Goal: Check status: Check status

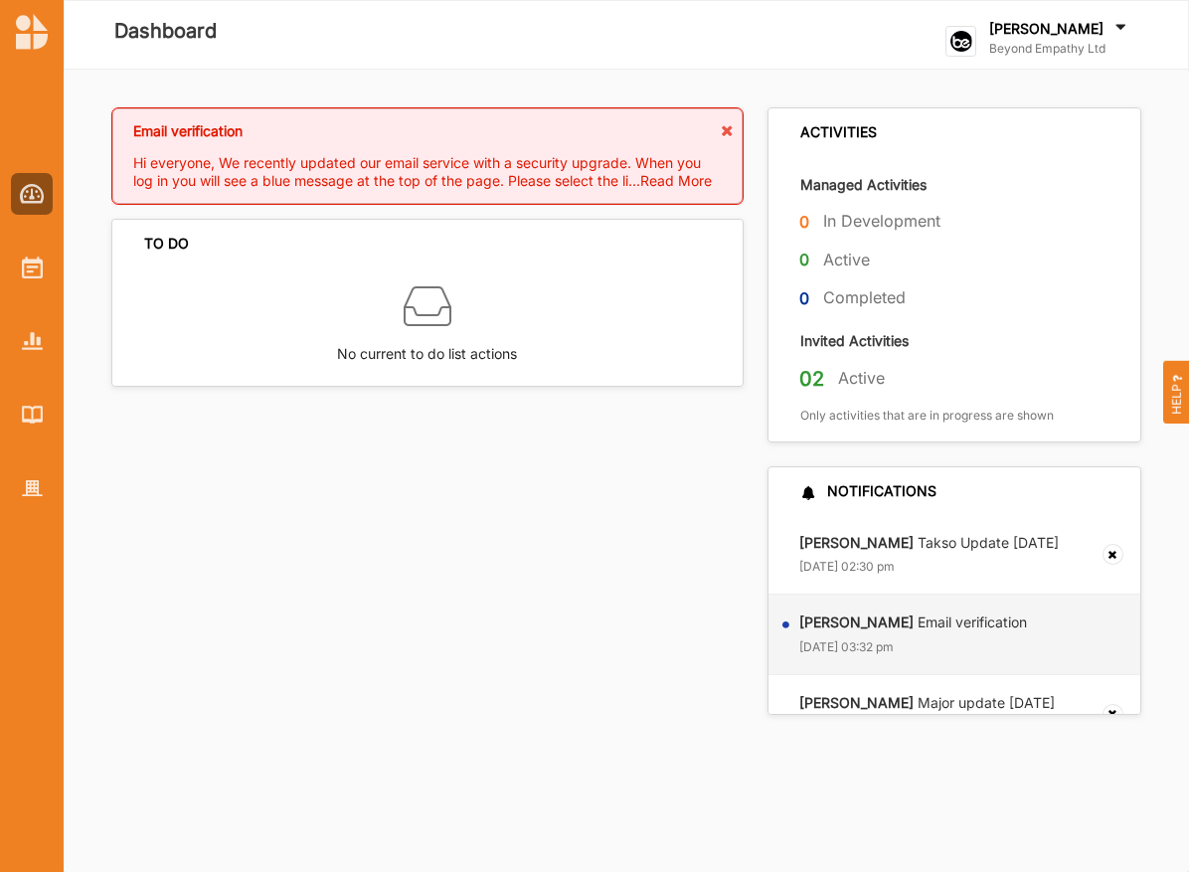
click at [58, 270] on div at bounding box center [32, 325] width 64 height 368
click at [31, 270] on img at bounding box center [32, 267] width 21 height 22
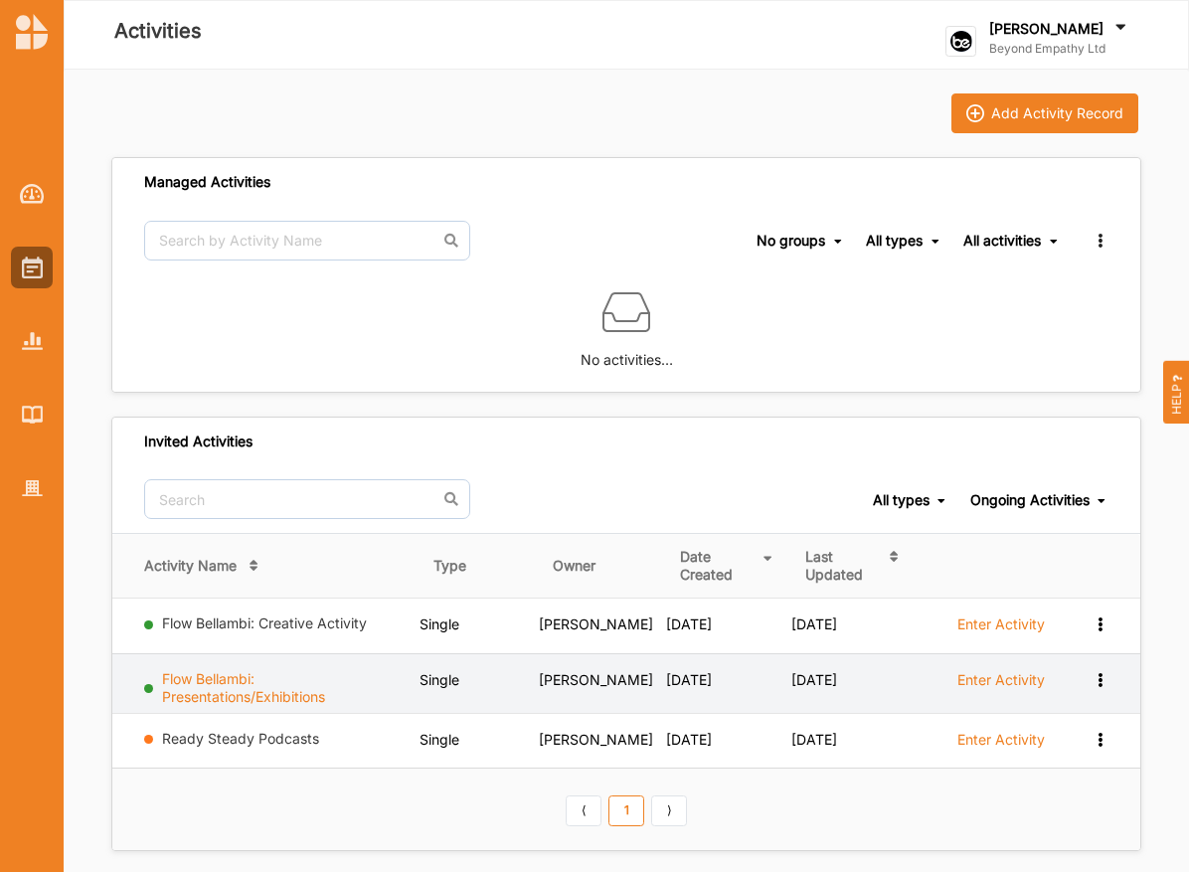
click at [275, 695] on link "Flow Bellambi: Presentations/Exhibitions" at bounding box center [243, 687] width 163 height 35
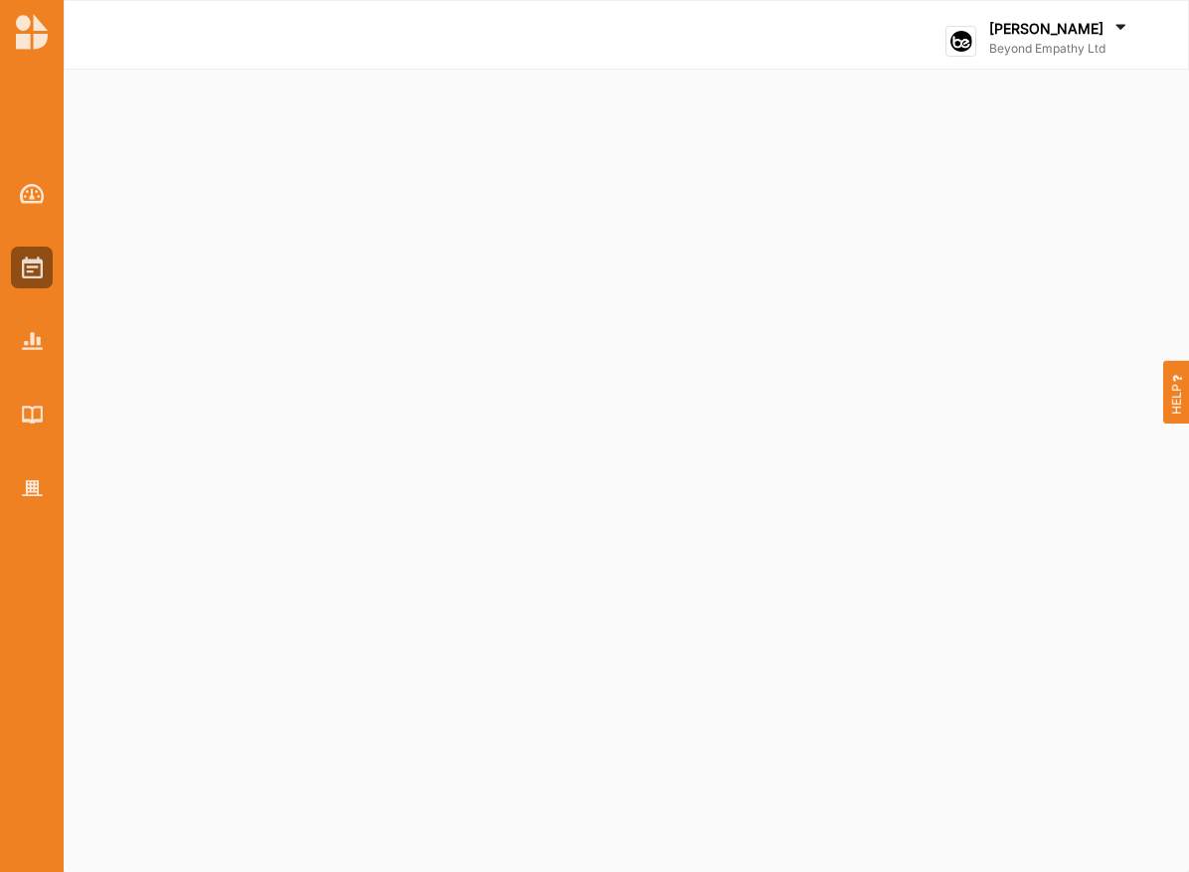
select select "2"
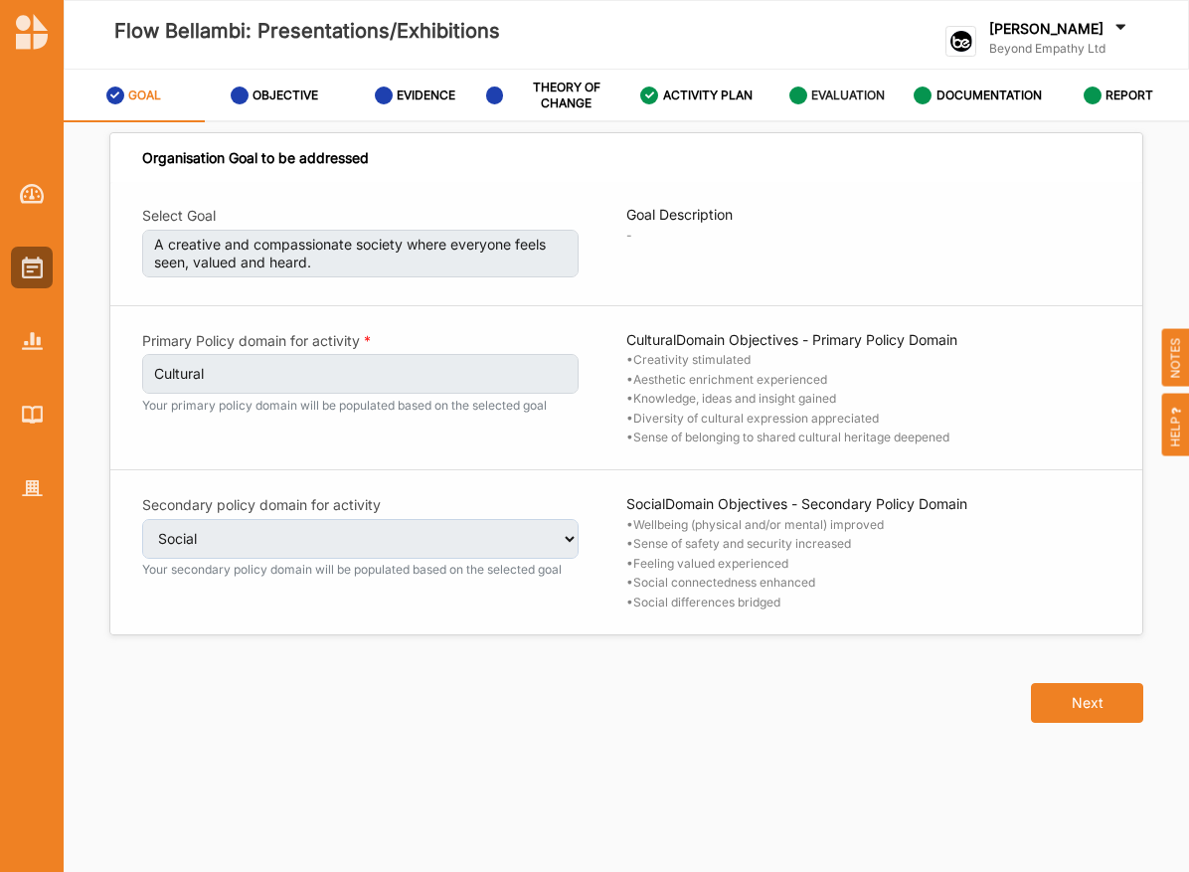
click at [802, 95] on icon at bounding box center [798, 95] width 18 height 18
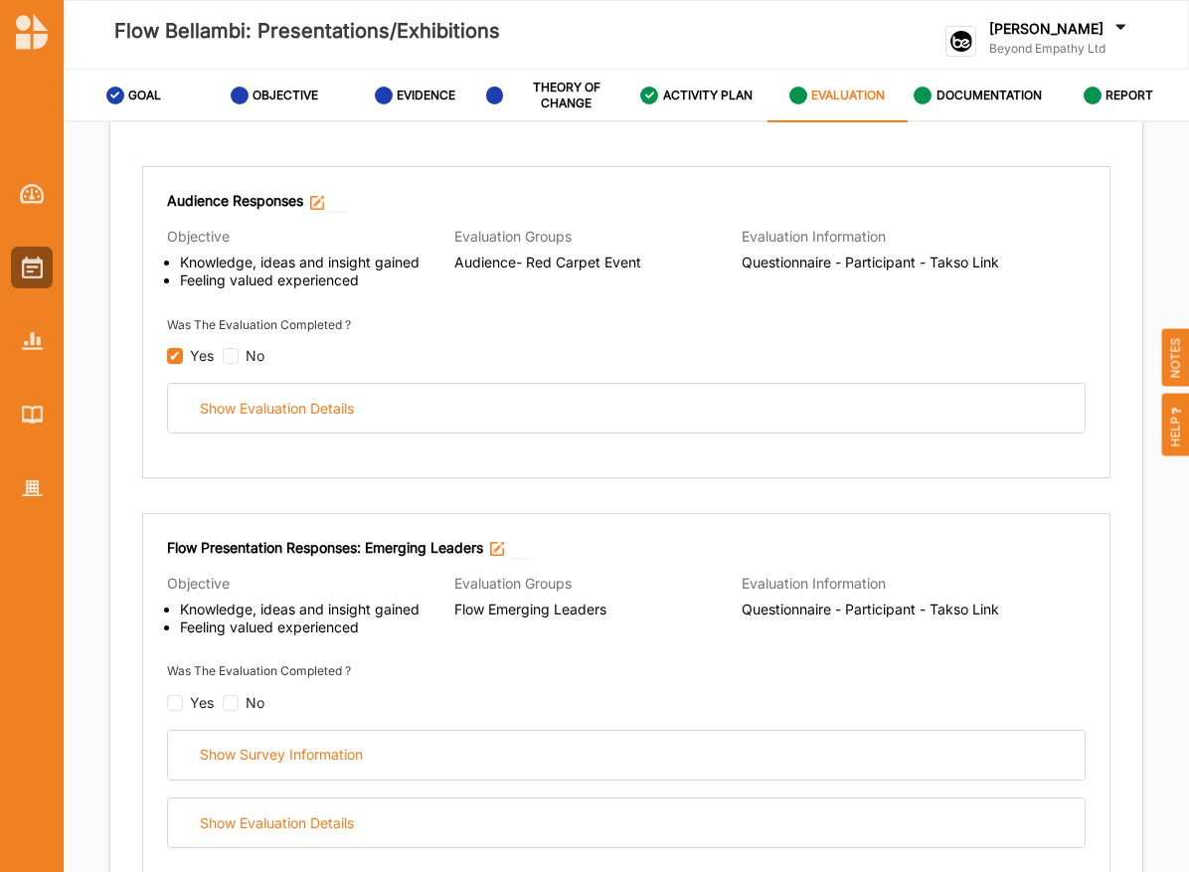
scroll to position [228, 0]
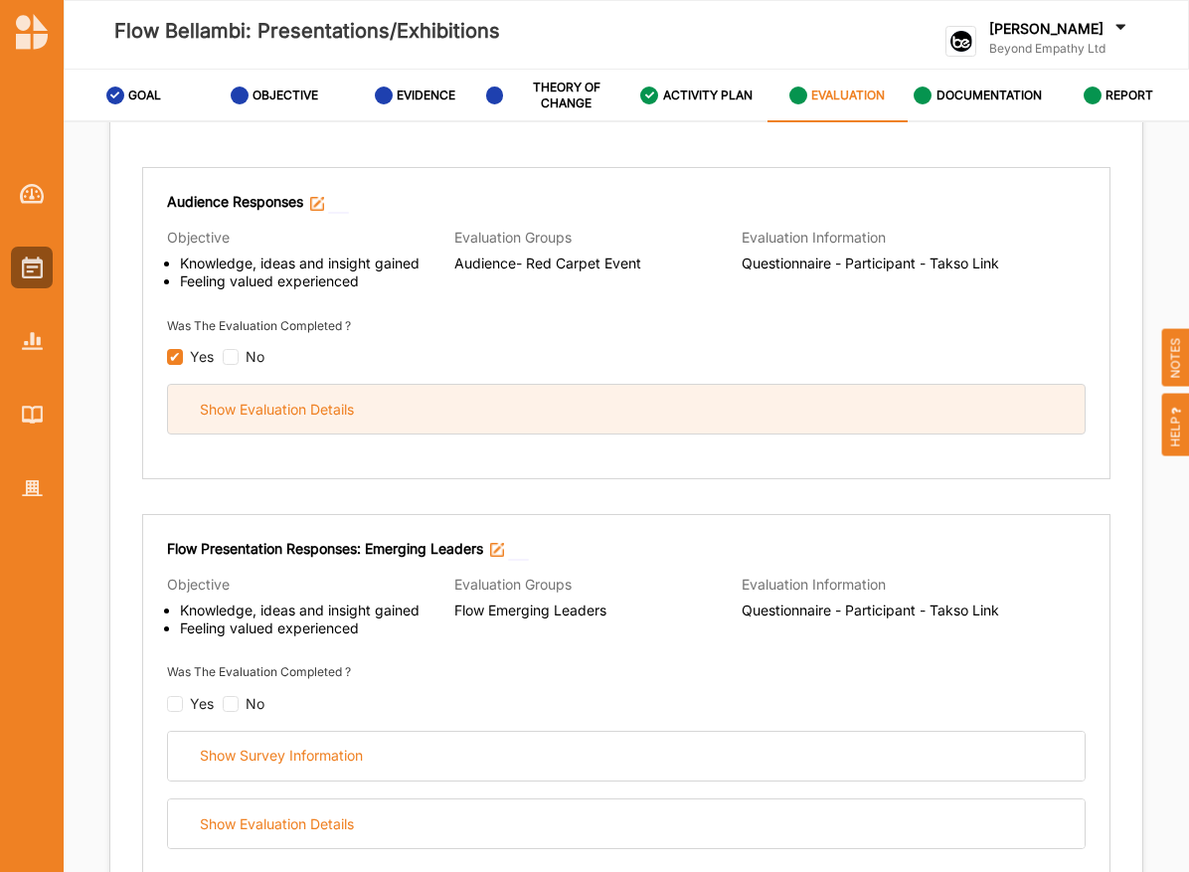
click at [523, 421] on div "Show Evaluation Details" at bounding box center [626, 409] width 916 height 49
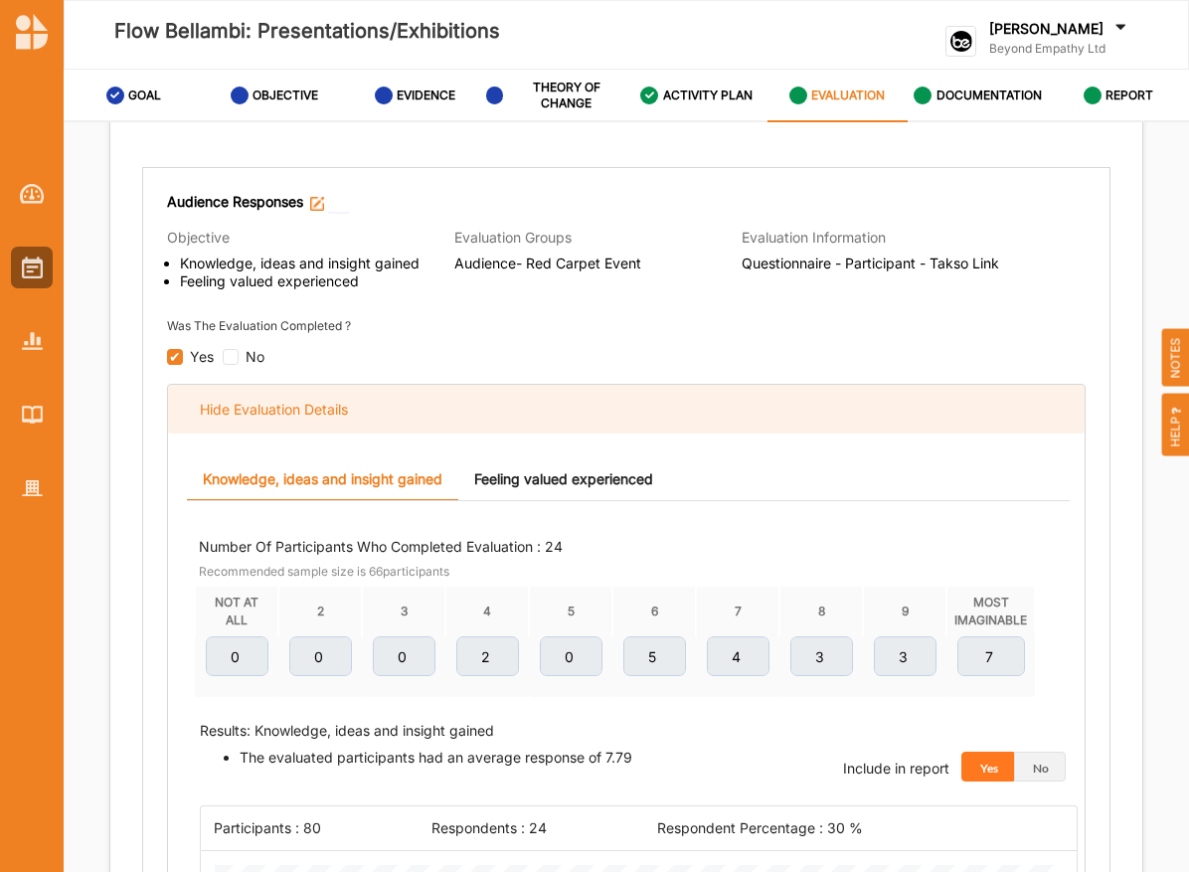
click at [523, 421] on div "Hide Evaluation Details" at bounding box center [626, 409] width 916 height 49
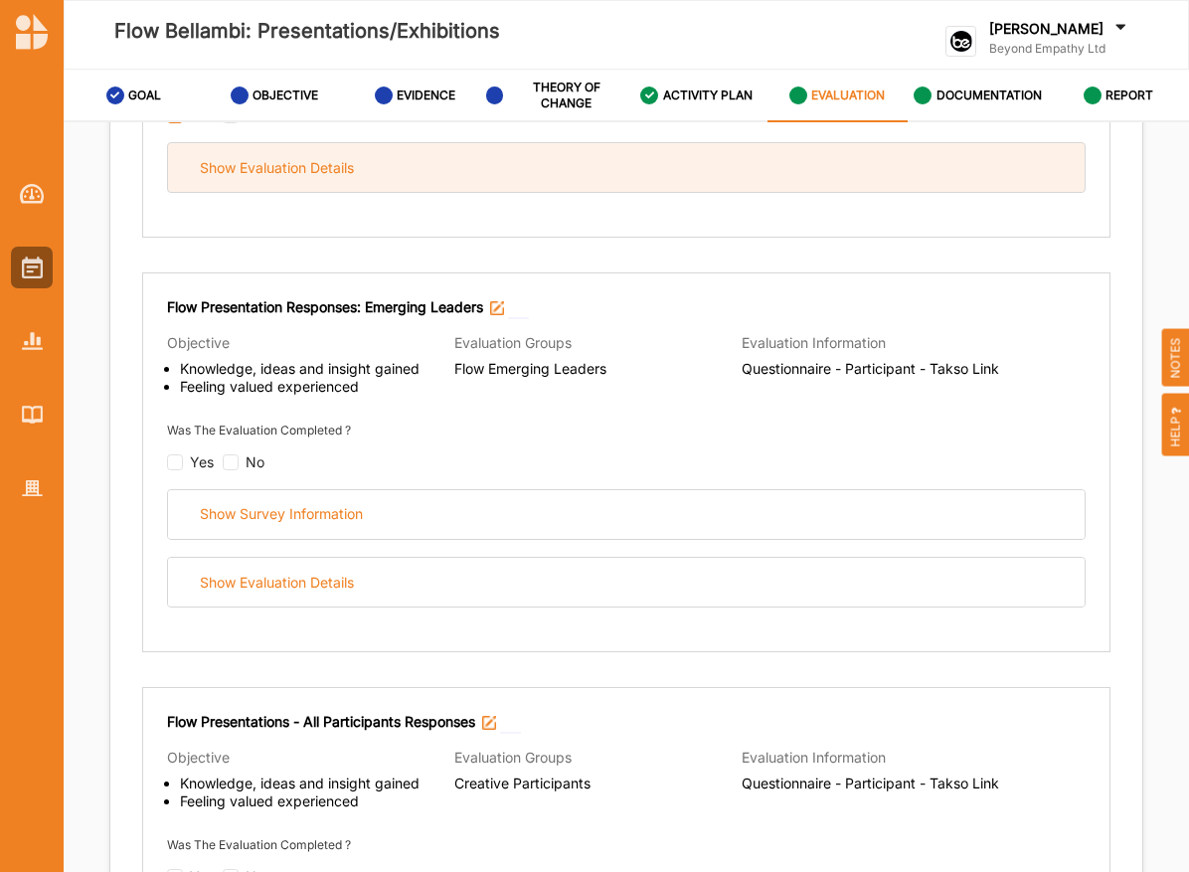
scroll to position [594, 0]
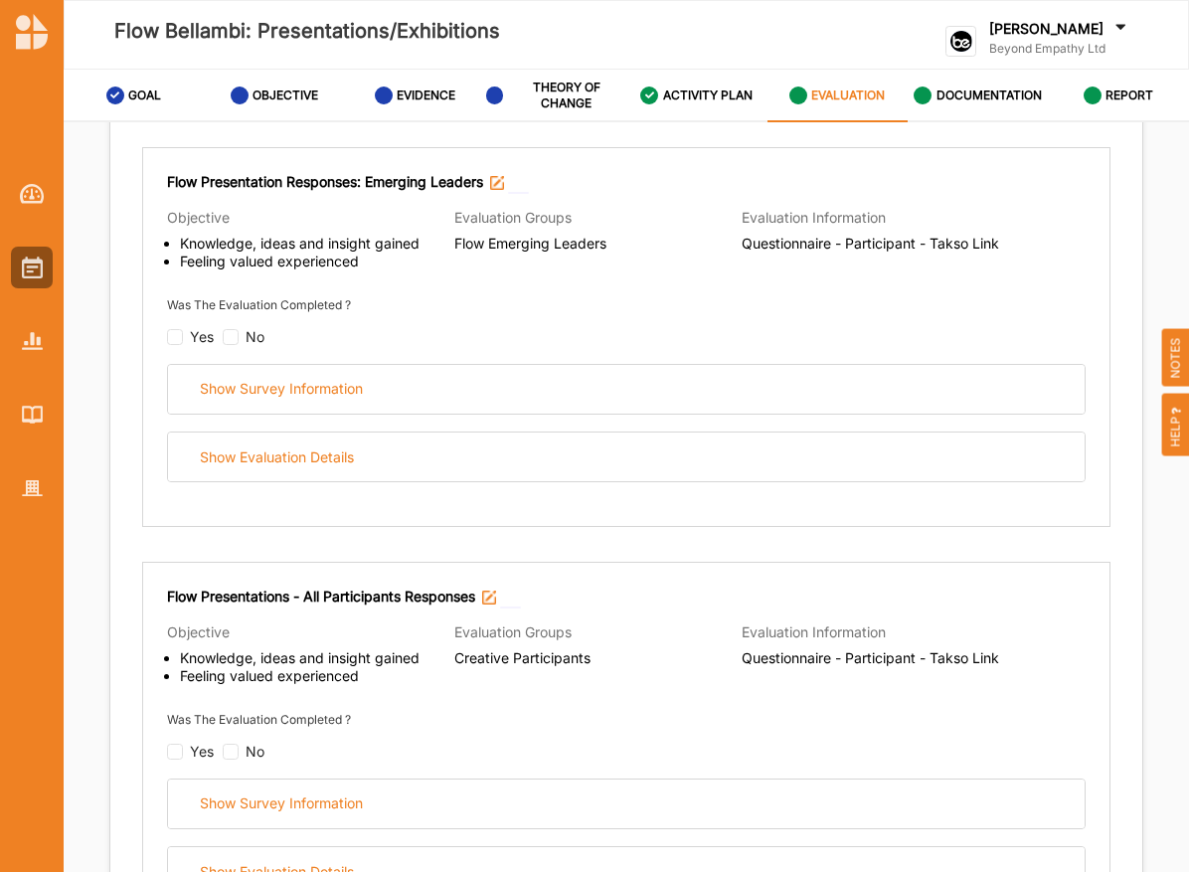
click at [546, 475] on div "Flow Presentation Responses: Emerging Leaders Objective Knowledge, ideas and in…" at bounding box center [626, 337] width 968 height 380
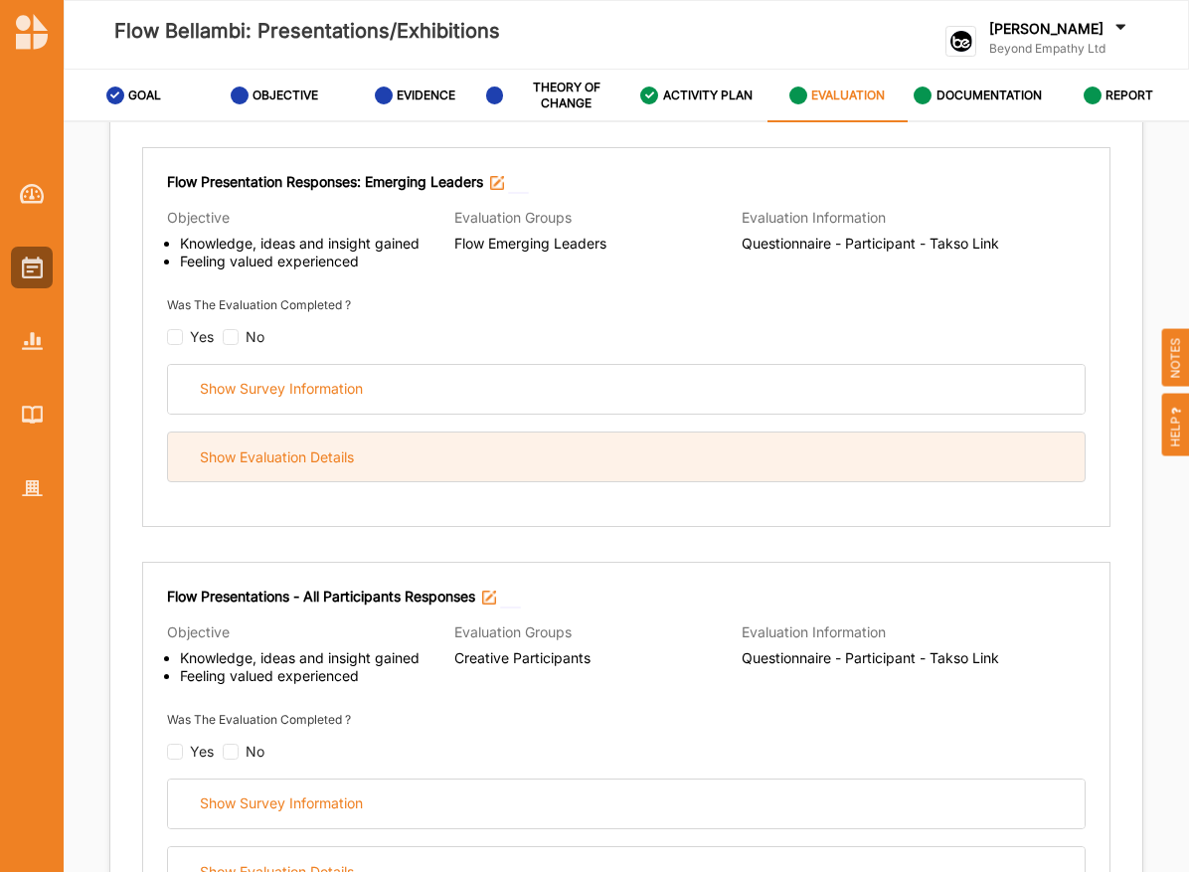
click at [543, 460] on div "Show Evaluation Details" at bounding box center [626, 456] width 916 height 49
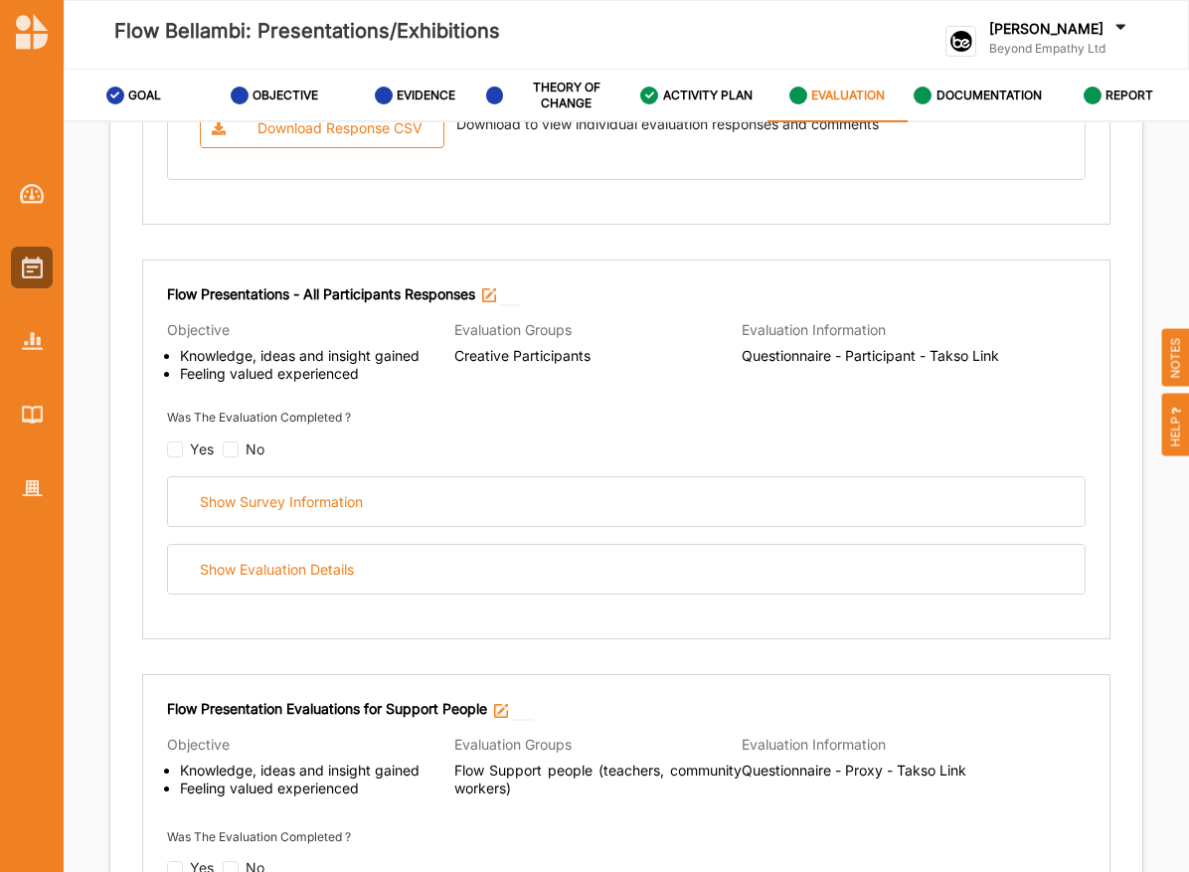
scroll to position [2655, 0]
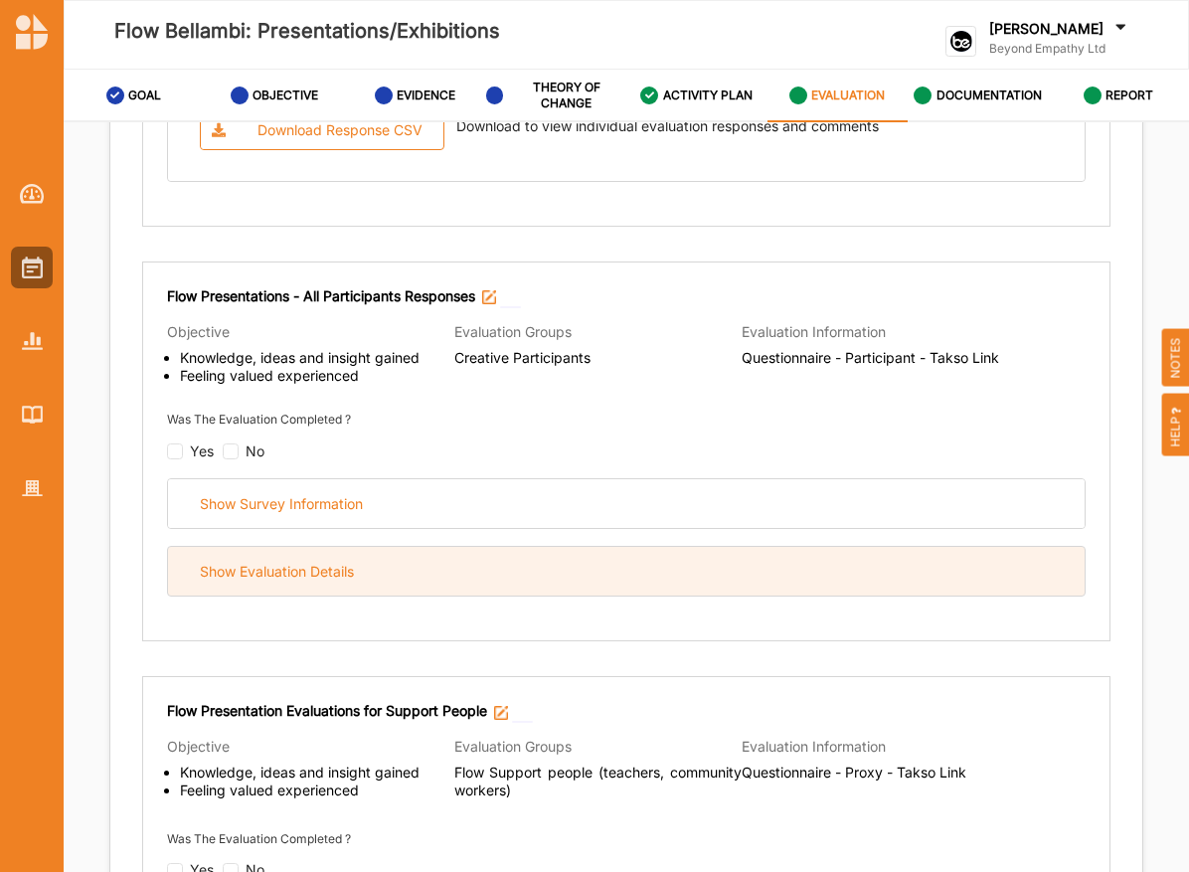
click at [492, 573] on div "Show Evaluation Details" at bounding box center [626, 571] width 916 height 49
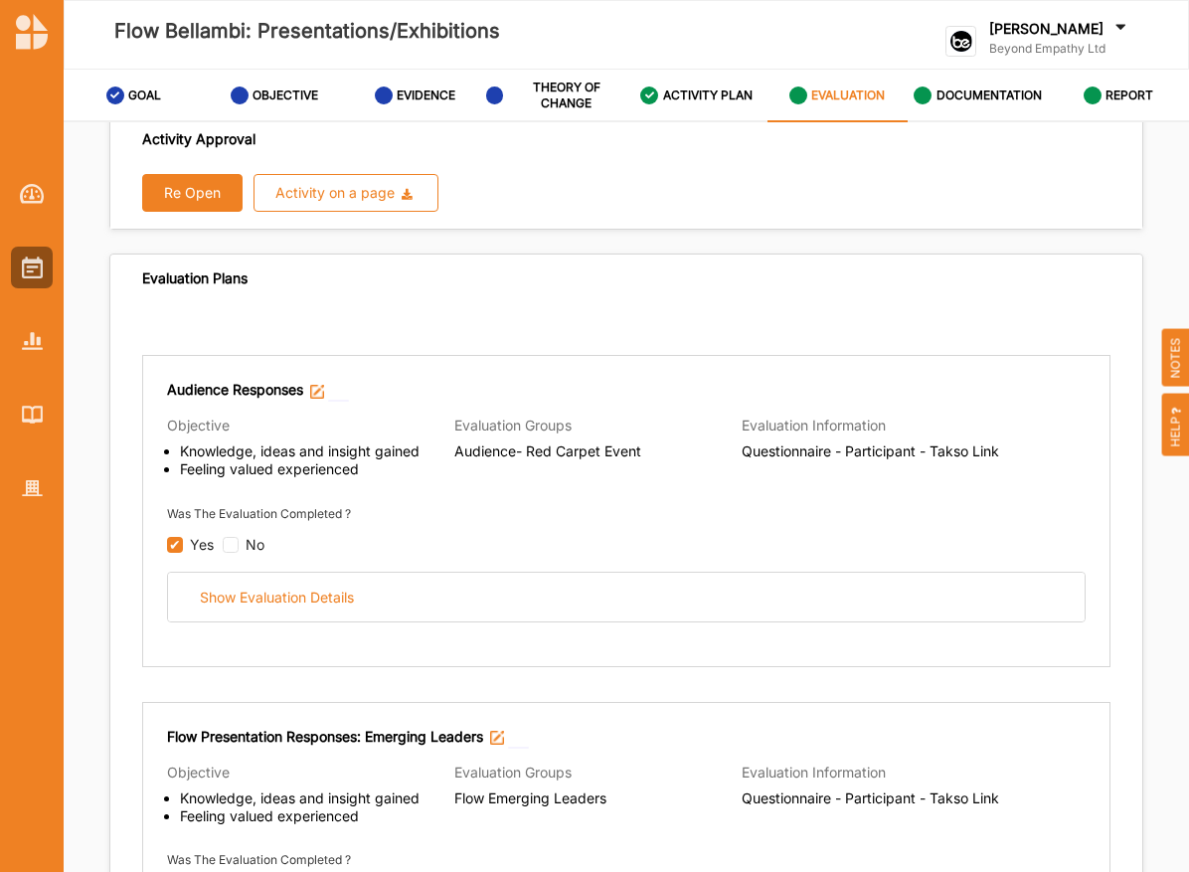
scroll to position [0, 0]
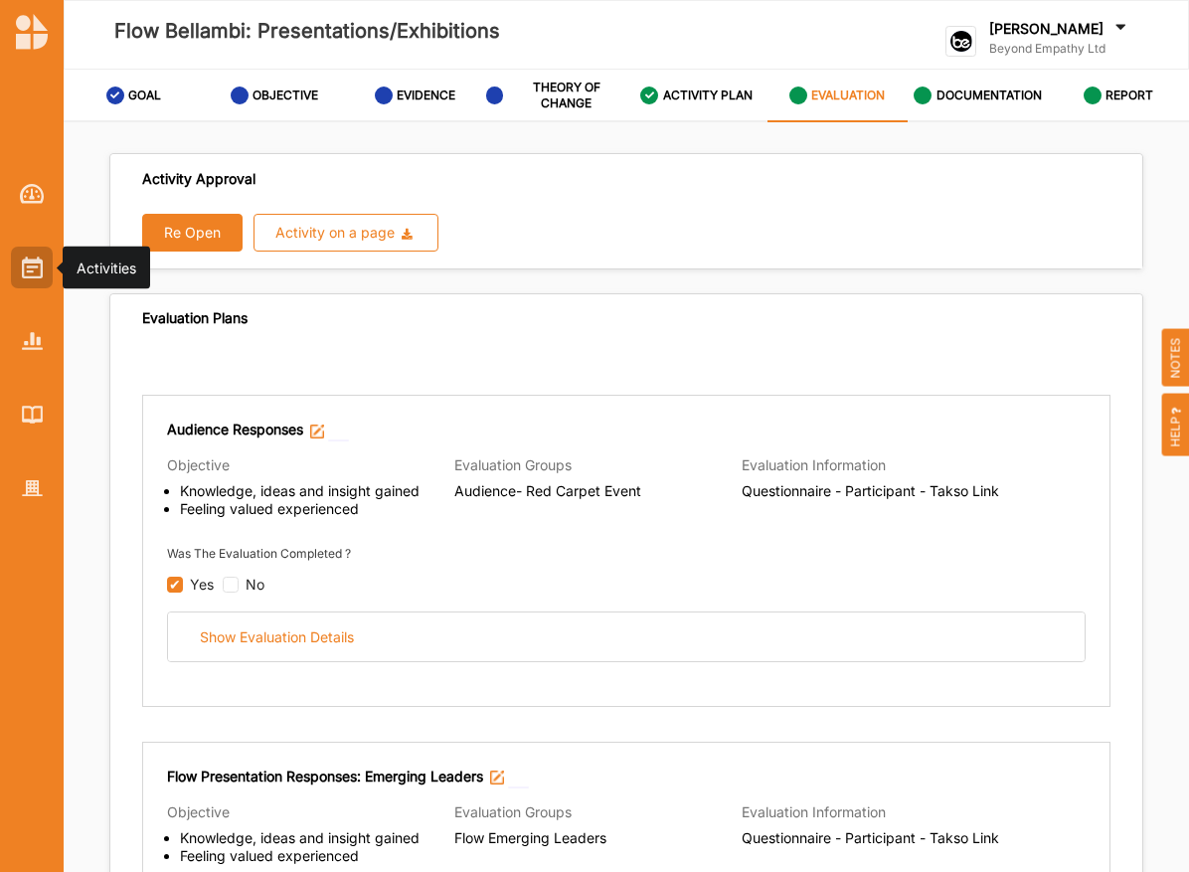
click at [35, 258] on img at bounding box center [32, 267] width 21 height 22
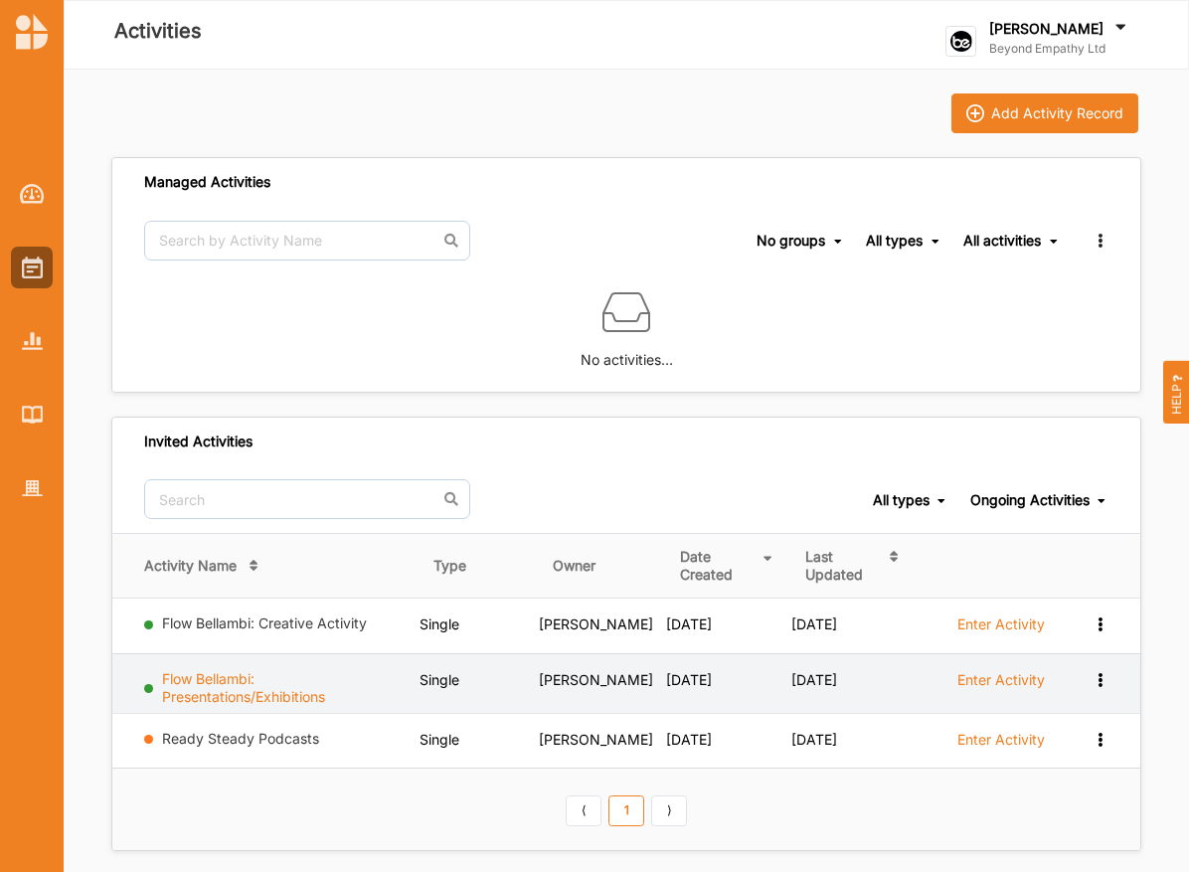
click at [239, 676] on link "Flow Bellambi: Presentations/Exhibitions" at bounding box center [243, 687] width 163 height 35
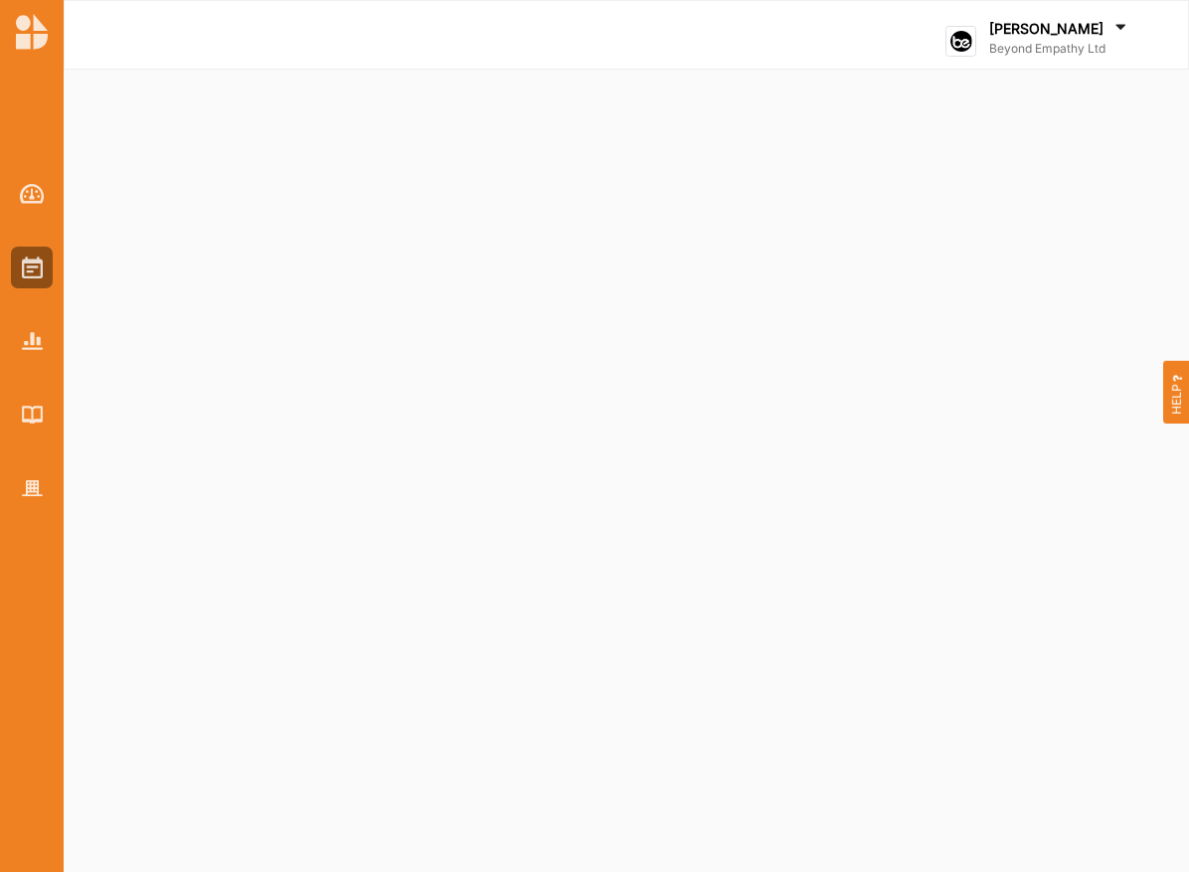
select select "2"
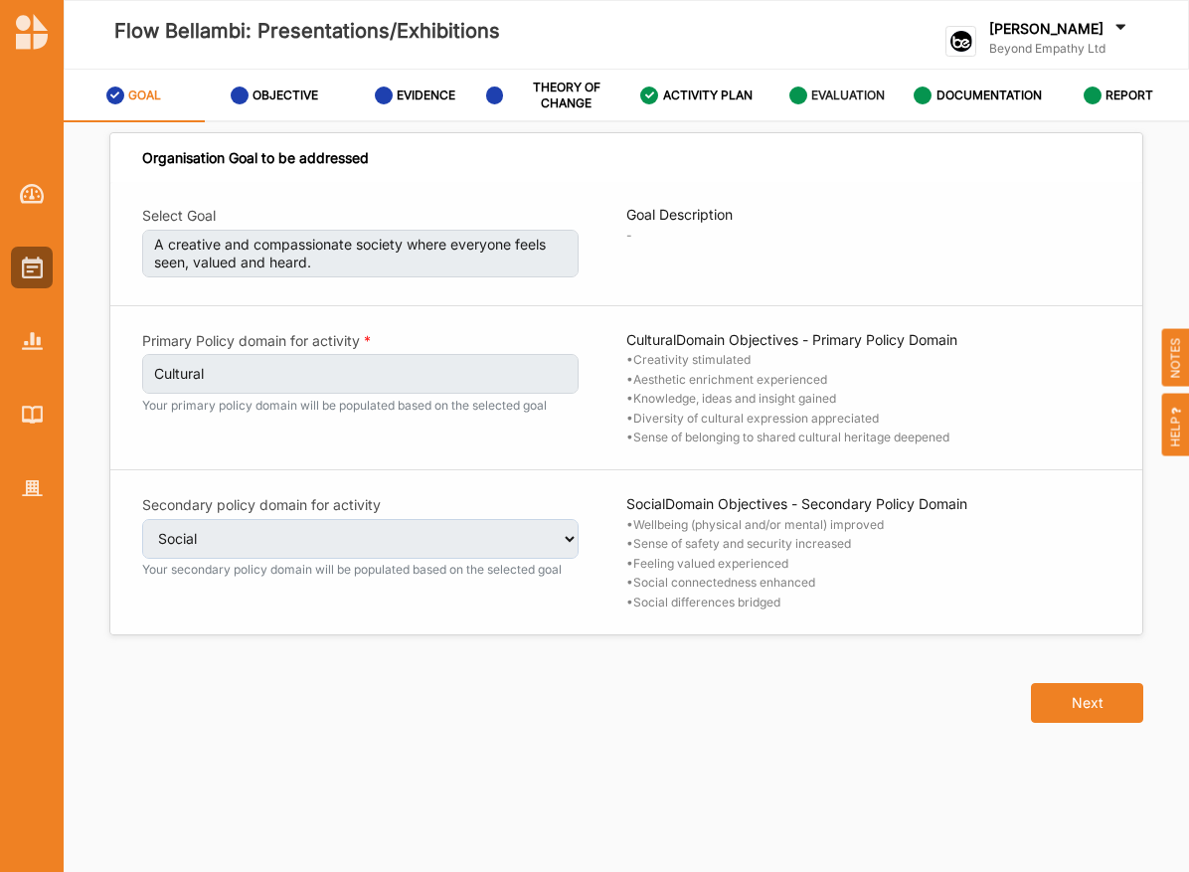
click at [849, 94] on label "EVALUATION" at bounding box center [848, 95] width 74 height 16
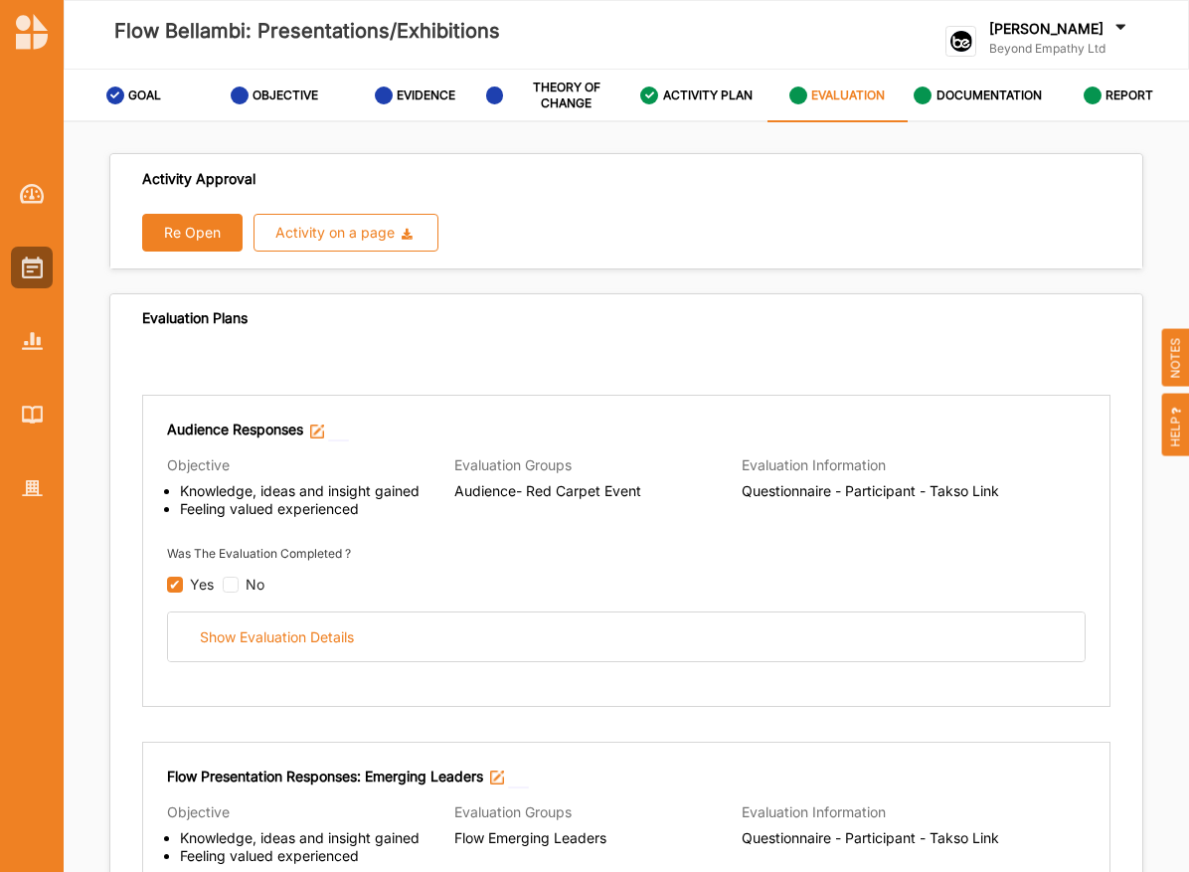
scroll to position [67, 0]
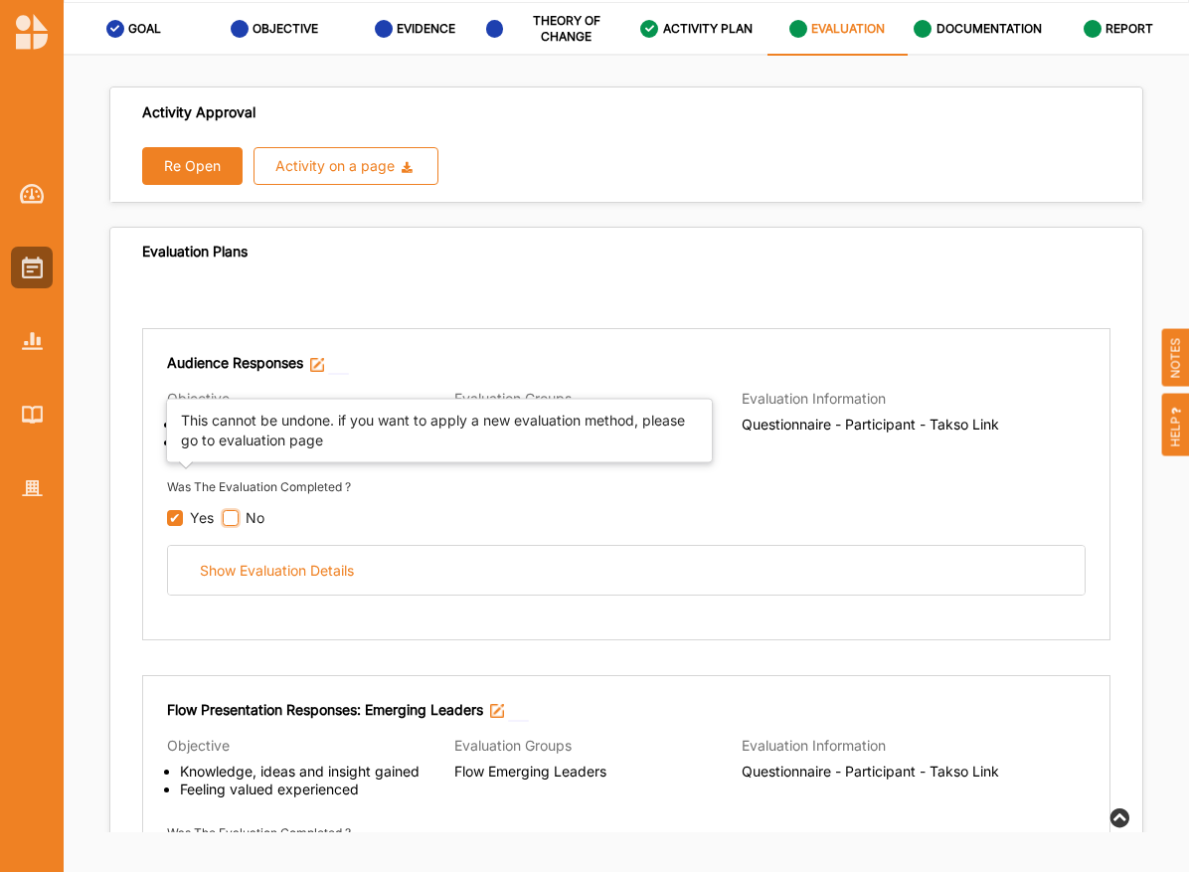
click at [236, 516] on input "checkbox" at bounding box center [231, 518] width 16 height 16
checkbox input "false"
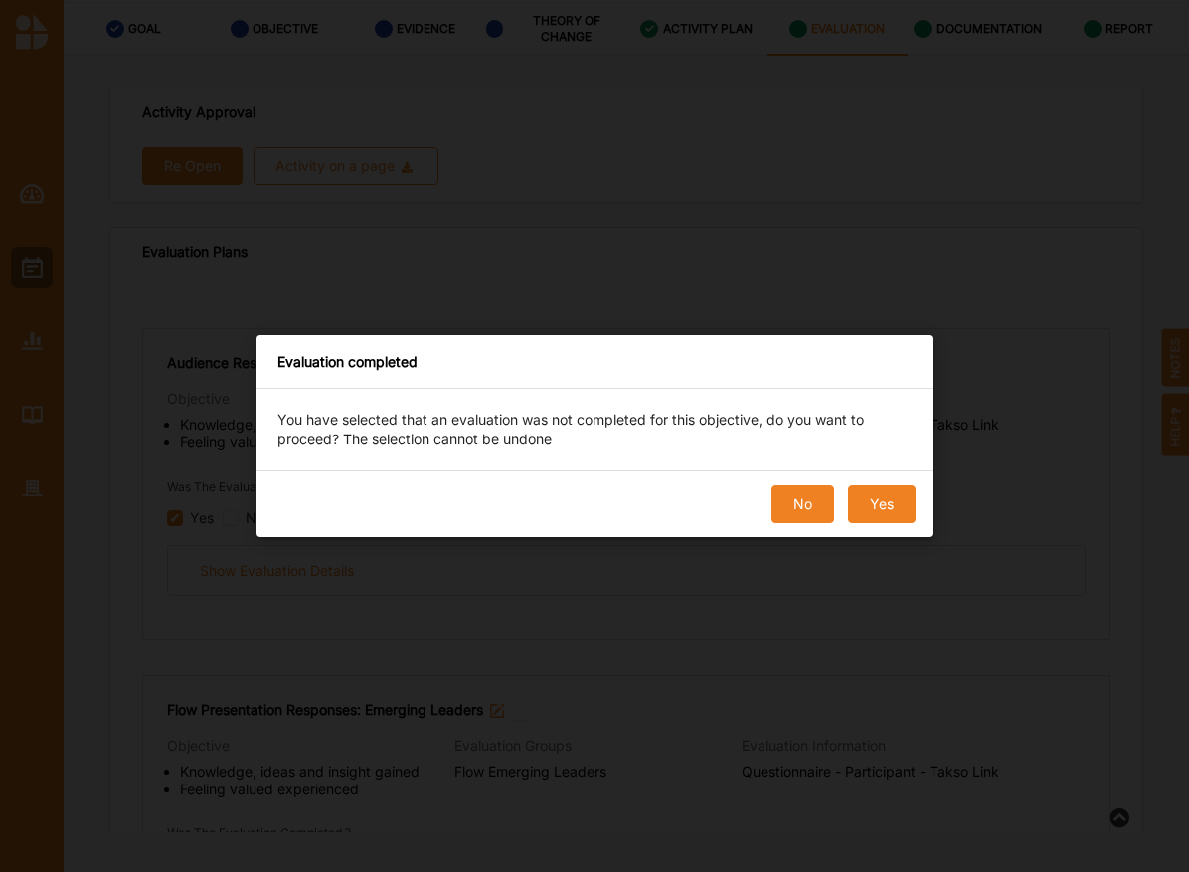
click at [793, 510] on button "No" at bounding box center [802, 504] width 63 height 38
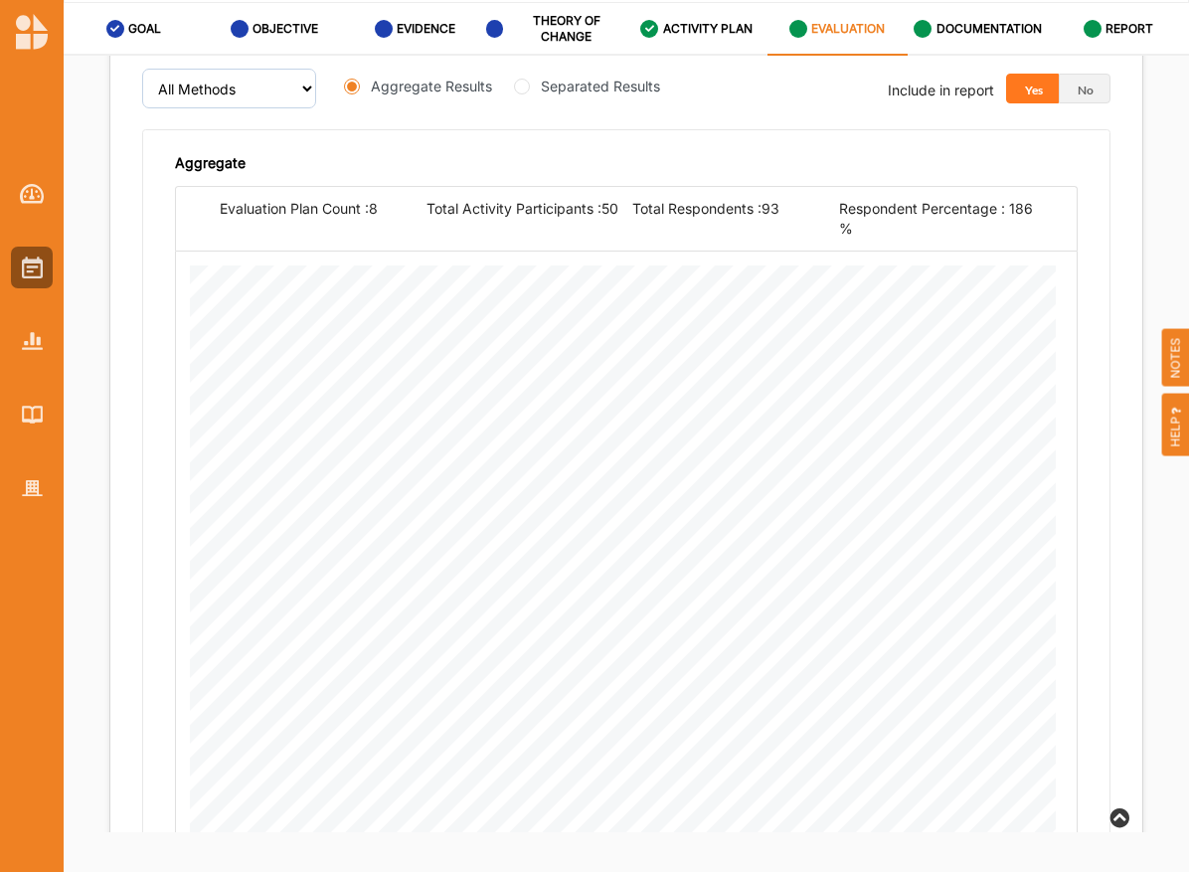
scroll to position [3357, 0]
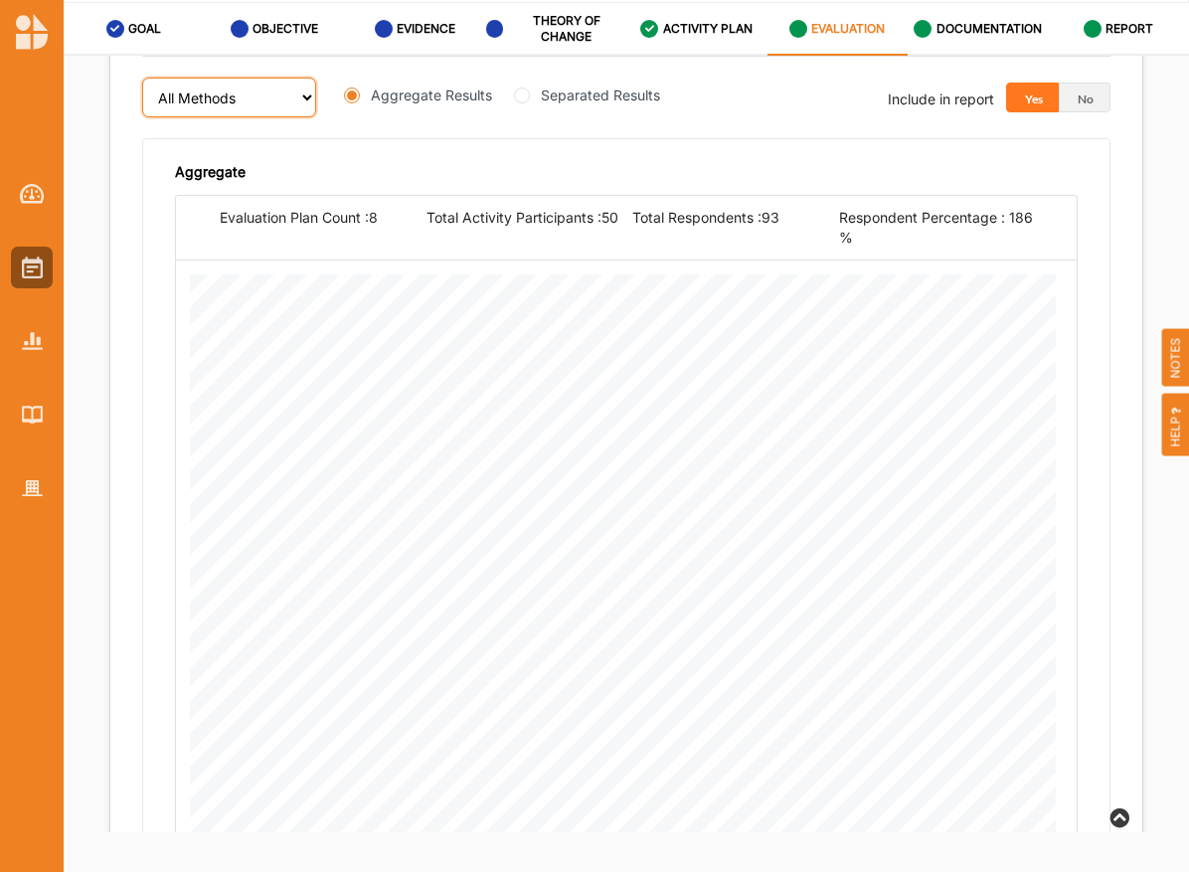
click at [249, 105] on select "All Methods" at bounding box center [229, 98] width 174 height 40
click at [525, 92] on input "Separated Results" at bounding box center [522, 95] width 16 height 16
radio input "true"
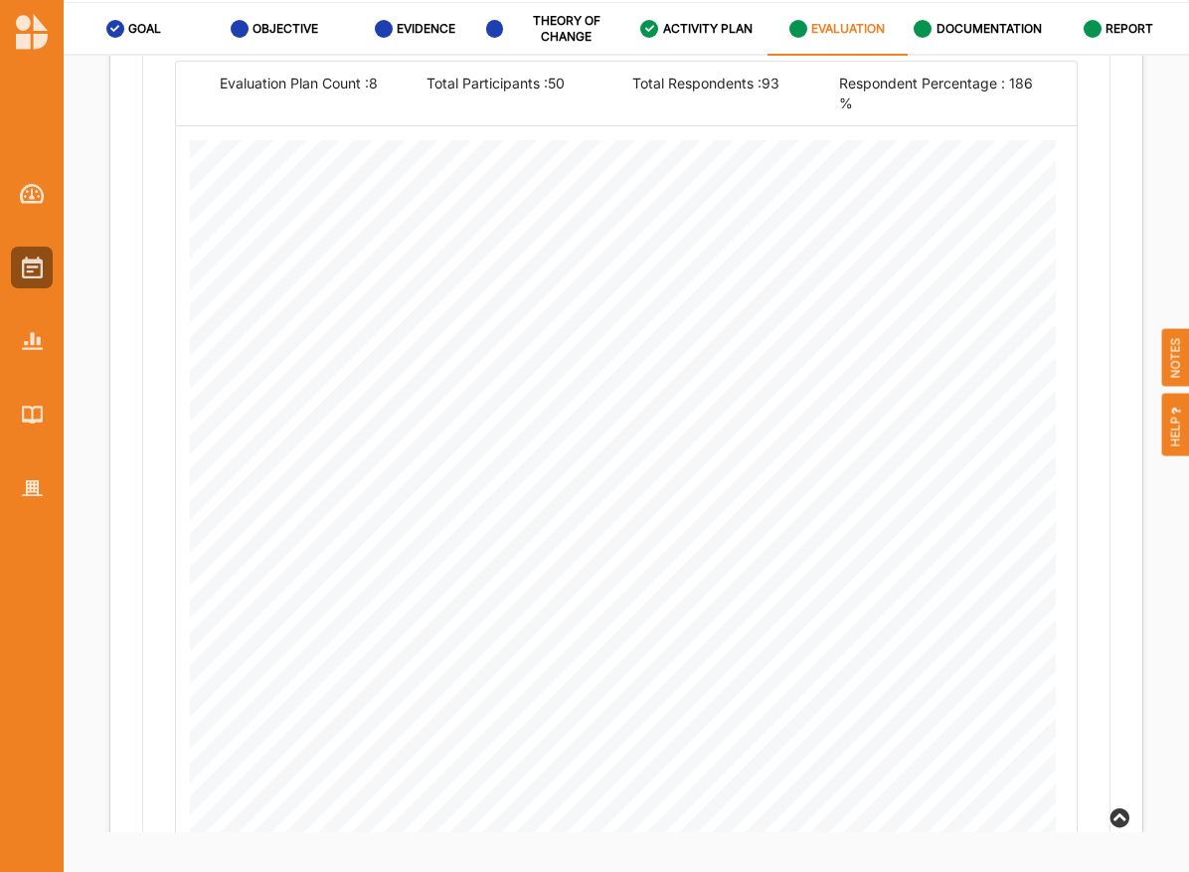
scroll to position [3522, 0]
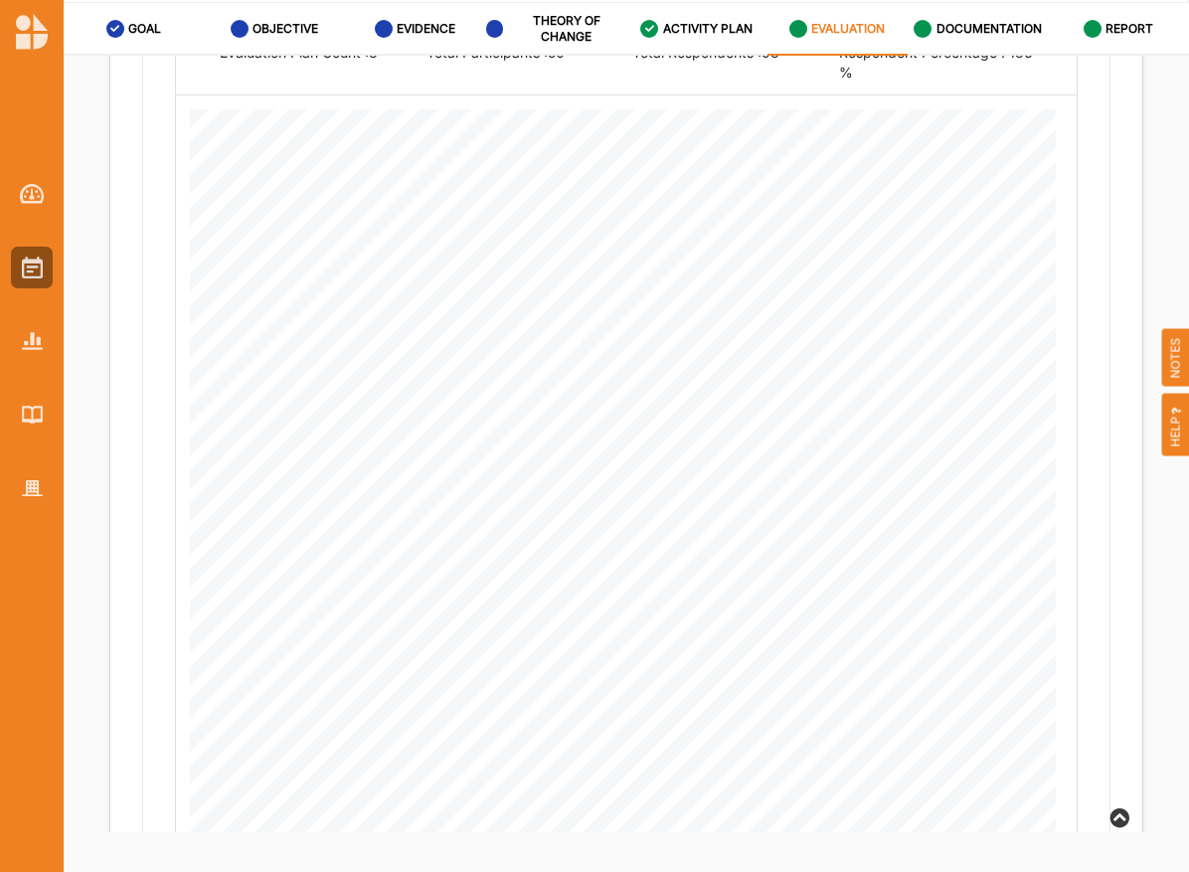
click at [1105, 362] on div "Knowledge, ideas and insight gained Feeling valued experienced All Methods Aggr…" at bounding box center [625, 381] width 1031 height 1100
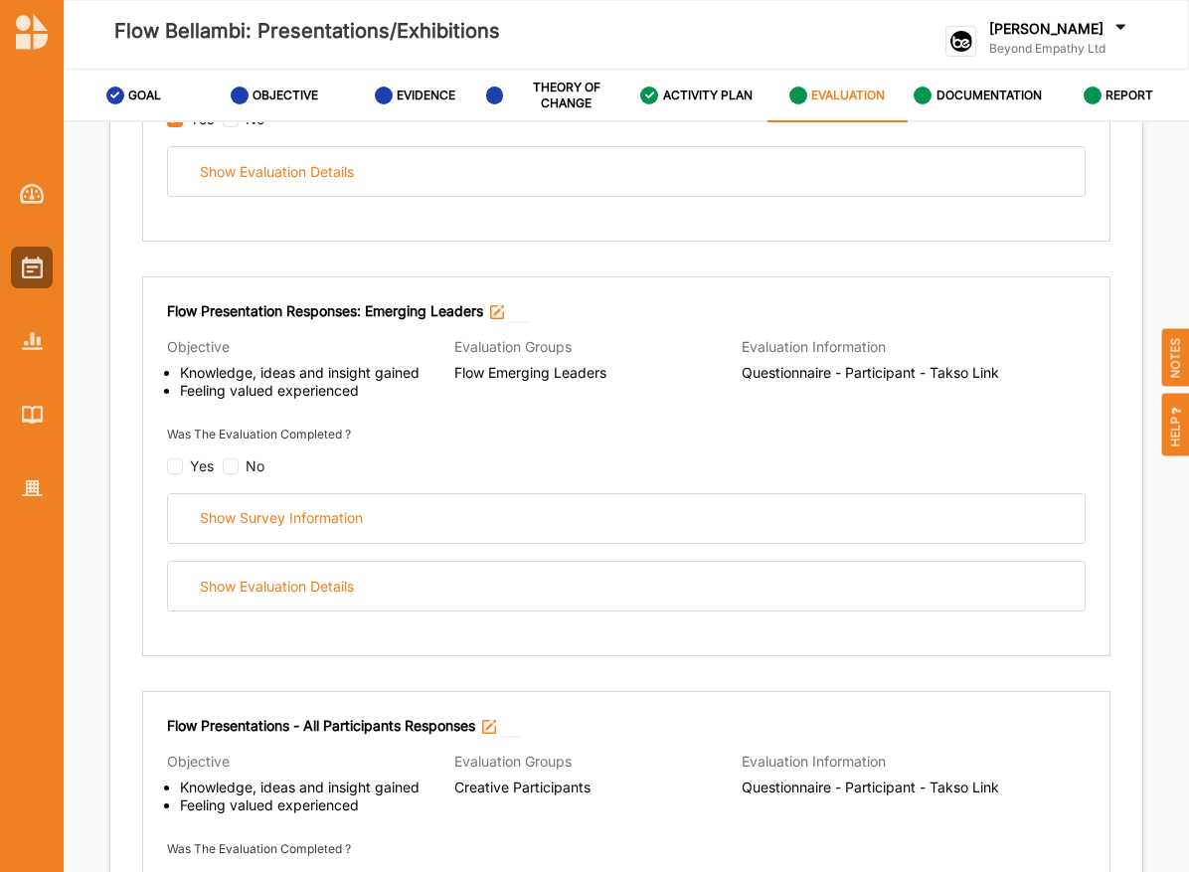
scroll to position [466, 0]
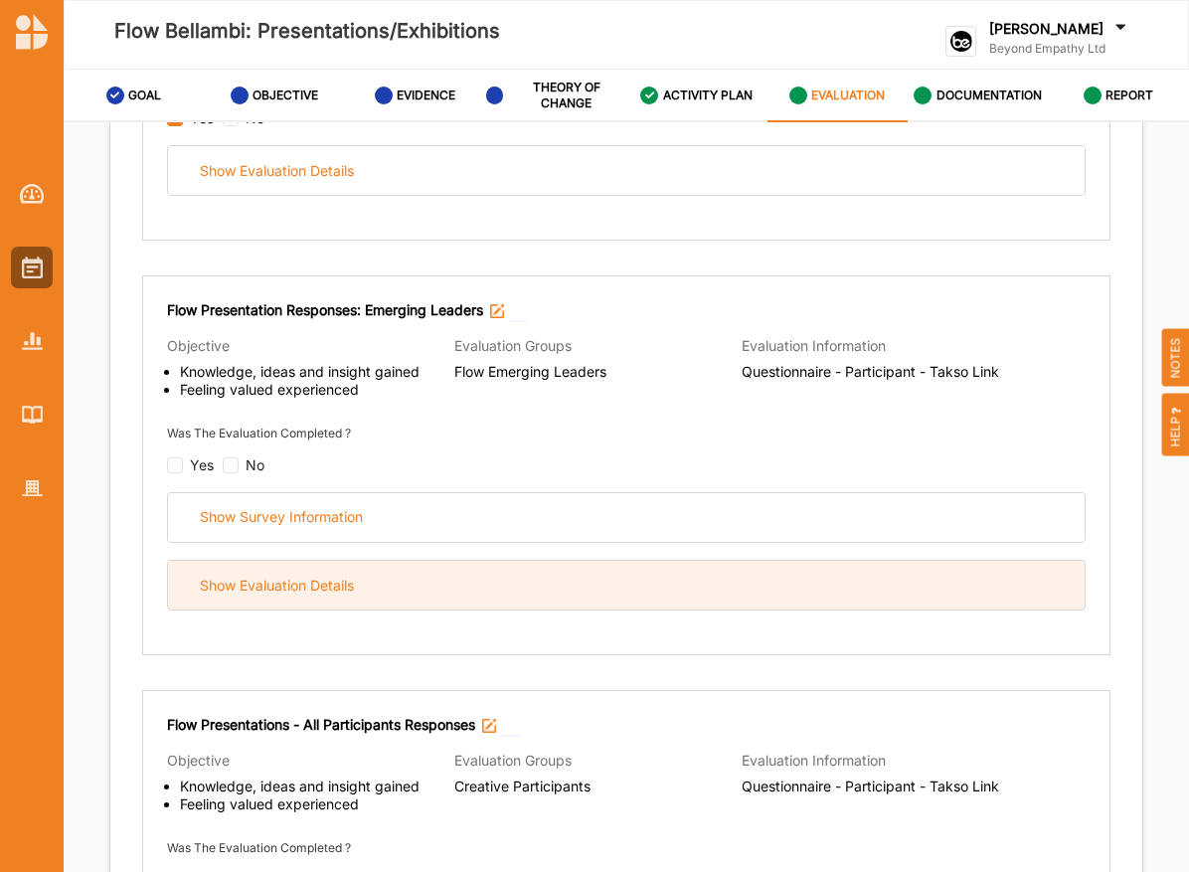
click at [652, 596] on div "Show Evaluation Details" at bounding box center [626, 584] width 916 height 49
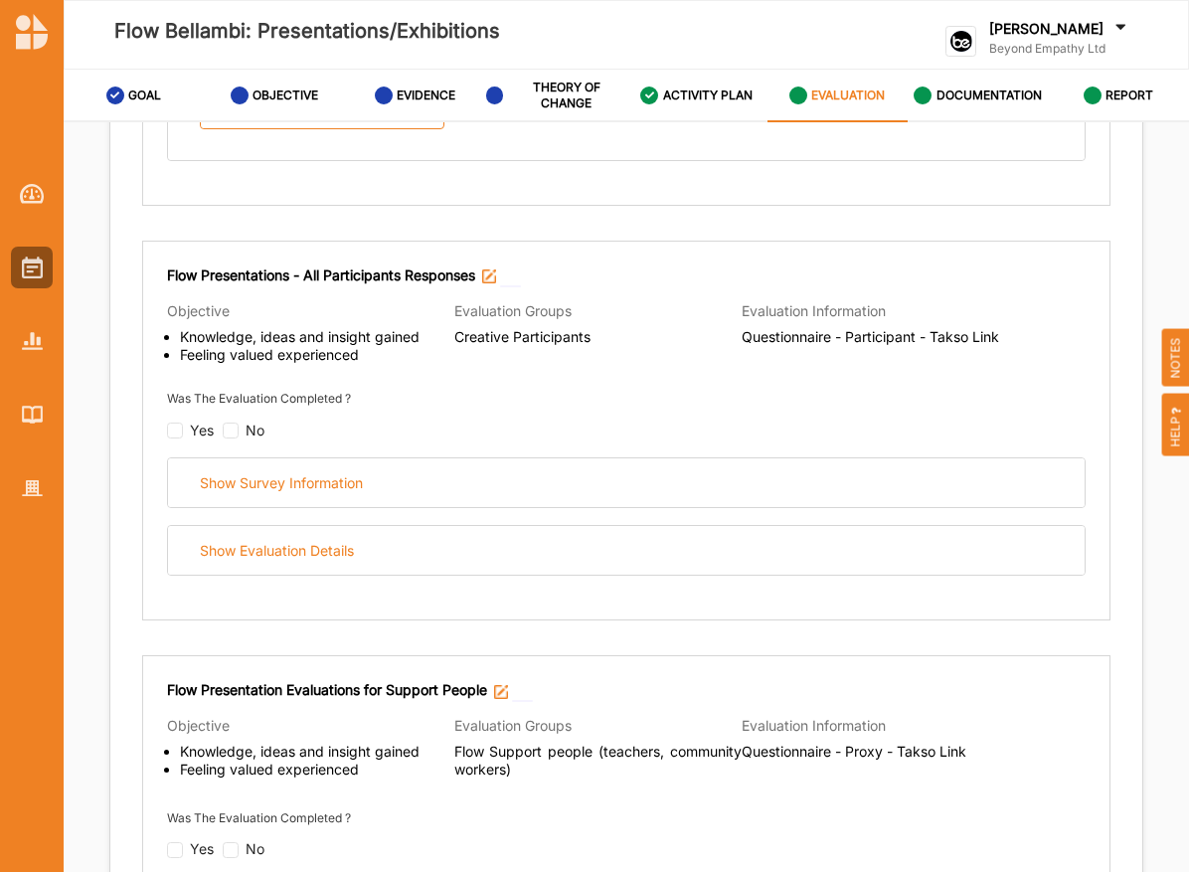
scroll to position [2669, 0]
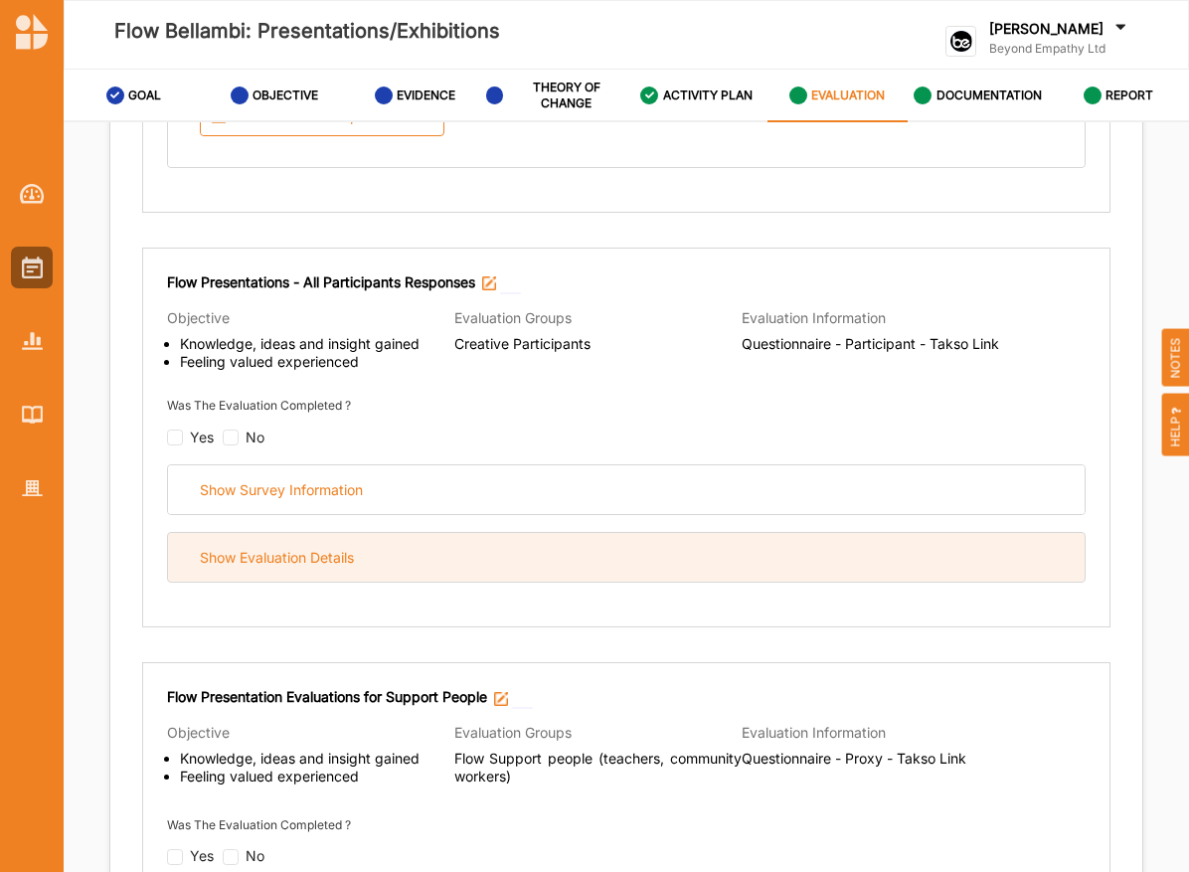
click at [611, 550] on div "Show Evaluation Details" at bounding box center [626, 557] width 916 height 49
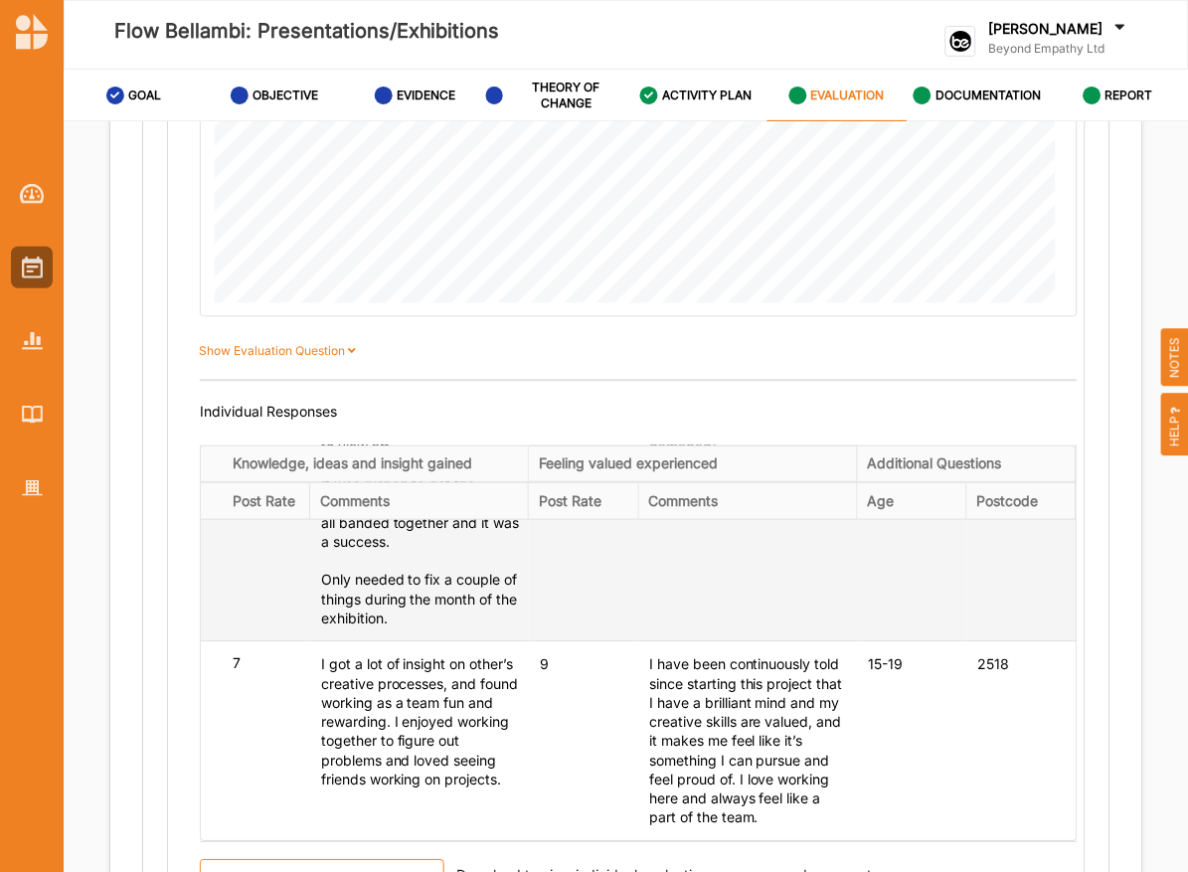
scroll to position [353, 0]
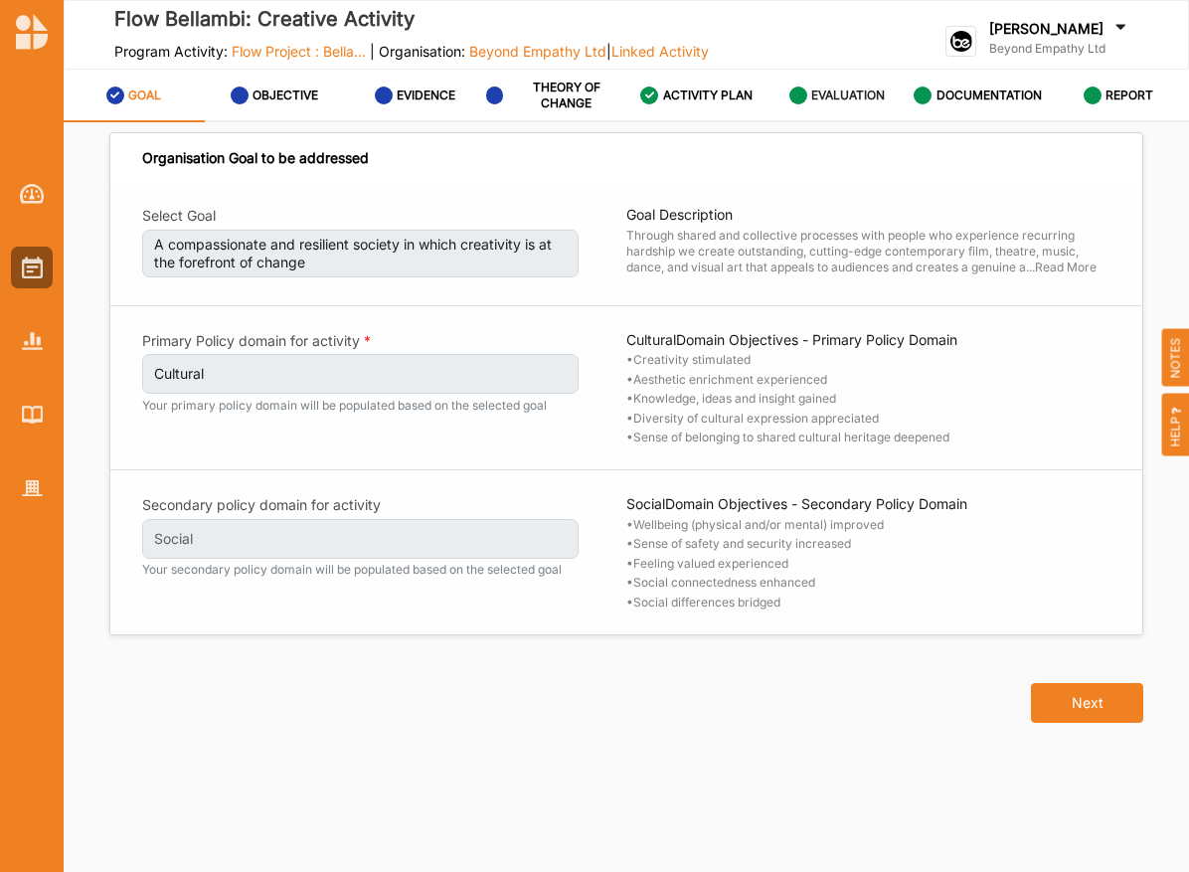
click at [869, 87] on label "EVALUATION" at bounding box center [848, 95] width 74 height 16
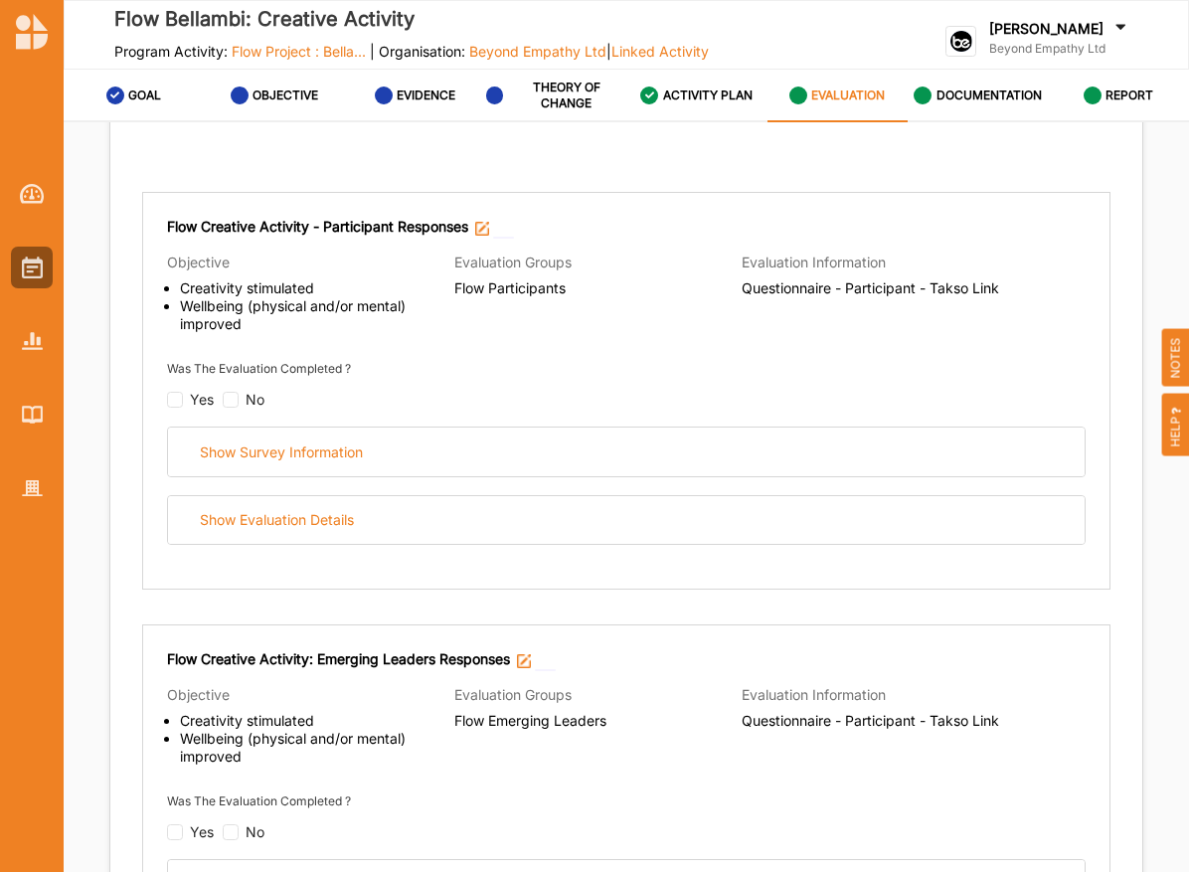
scroll to position [209, 0]
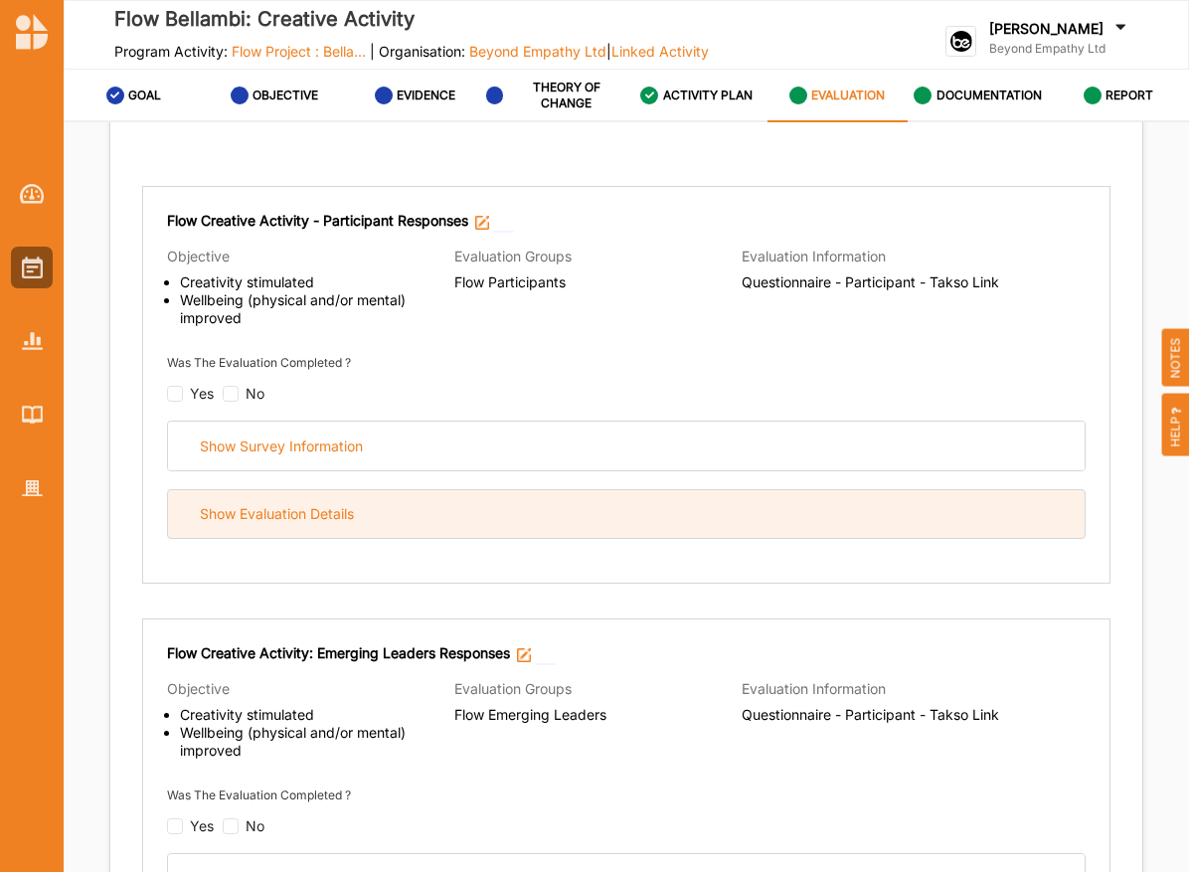
click at [449, 510] on div "Show Evaluation Details" at bounding box center [626, 514] width 916 height 49
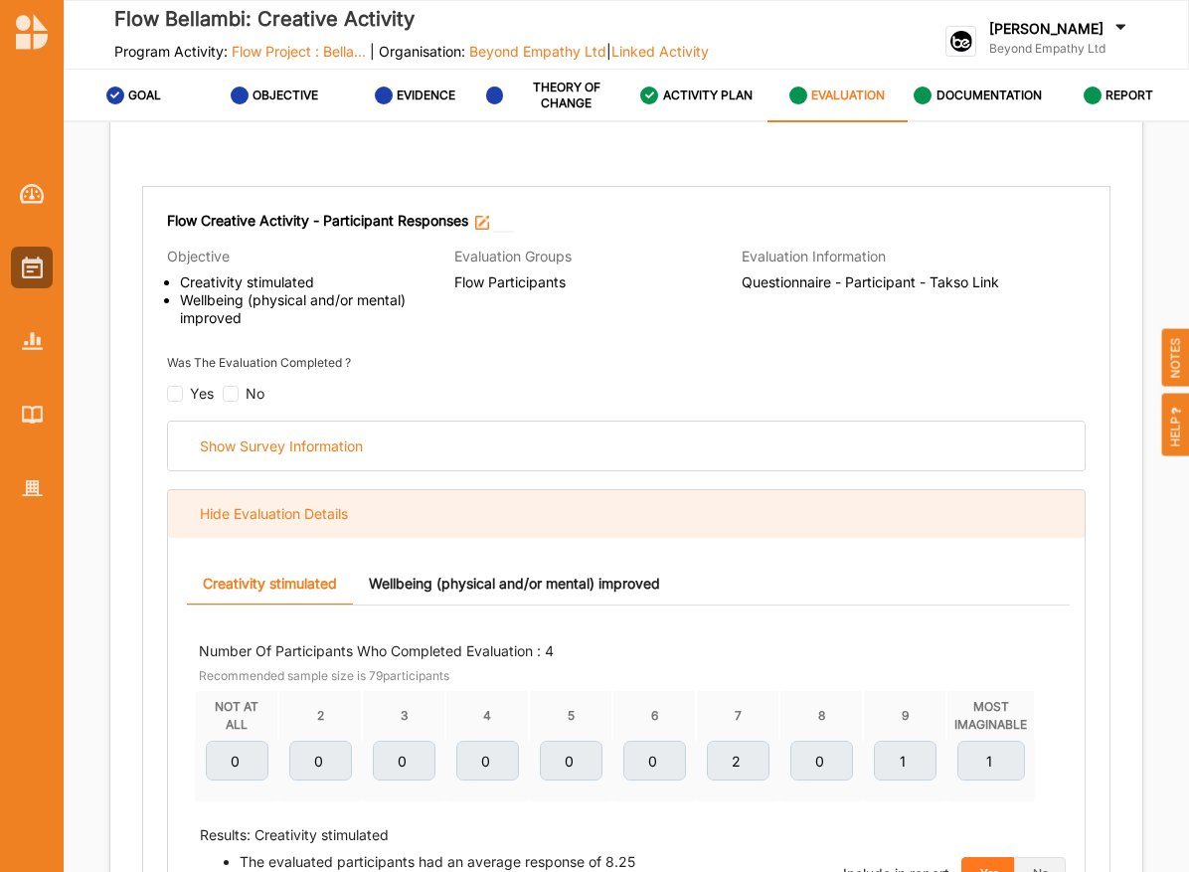
click at [449, 510] on div "Hide Evaluation Details" at bounding box center [626, 514] width 916 height 49
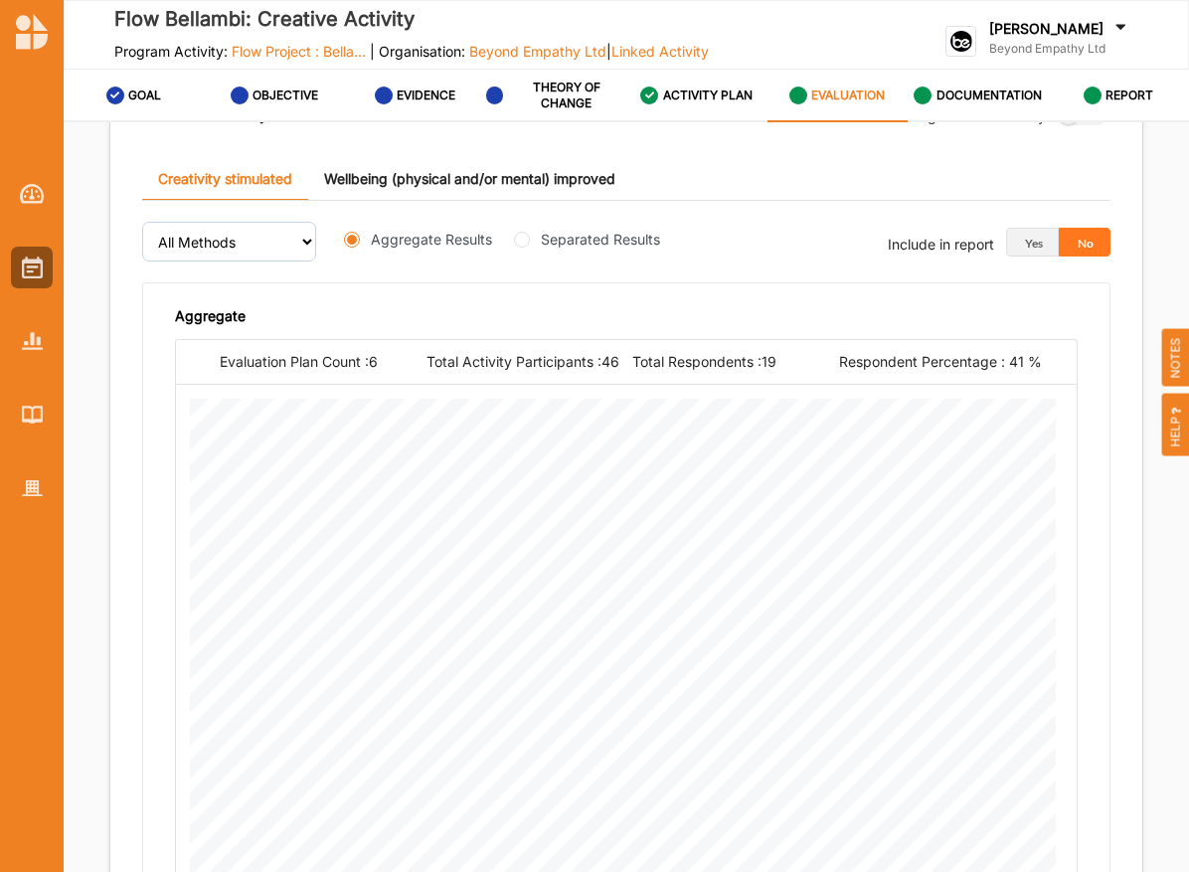
scroll to position [2854, 0]
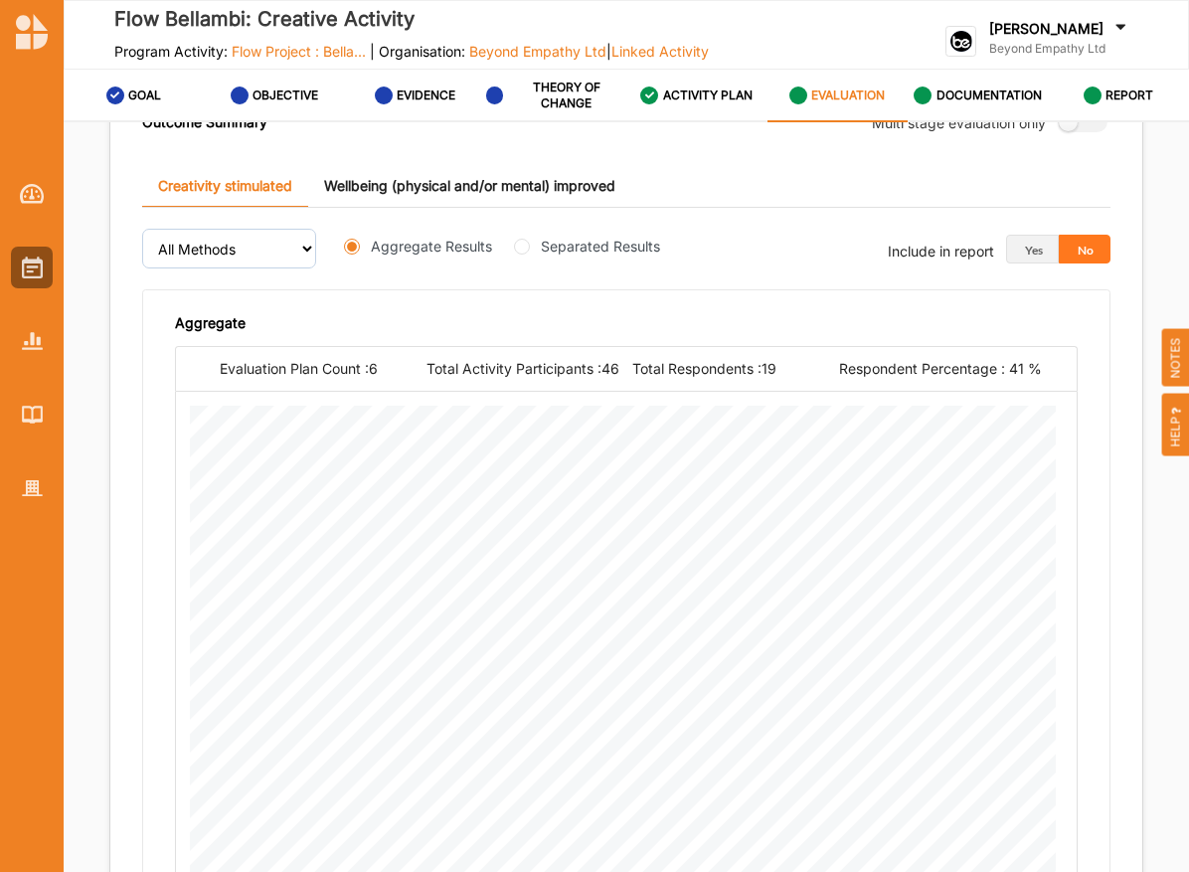
click at [573, 172] on link "Wellbeing (physical and/or mental) improved" at bounding box center [469, 186] width 323 height 43
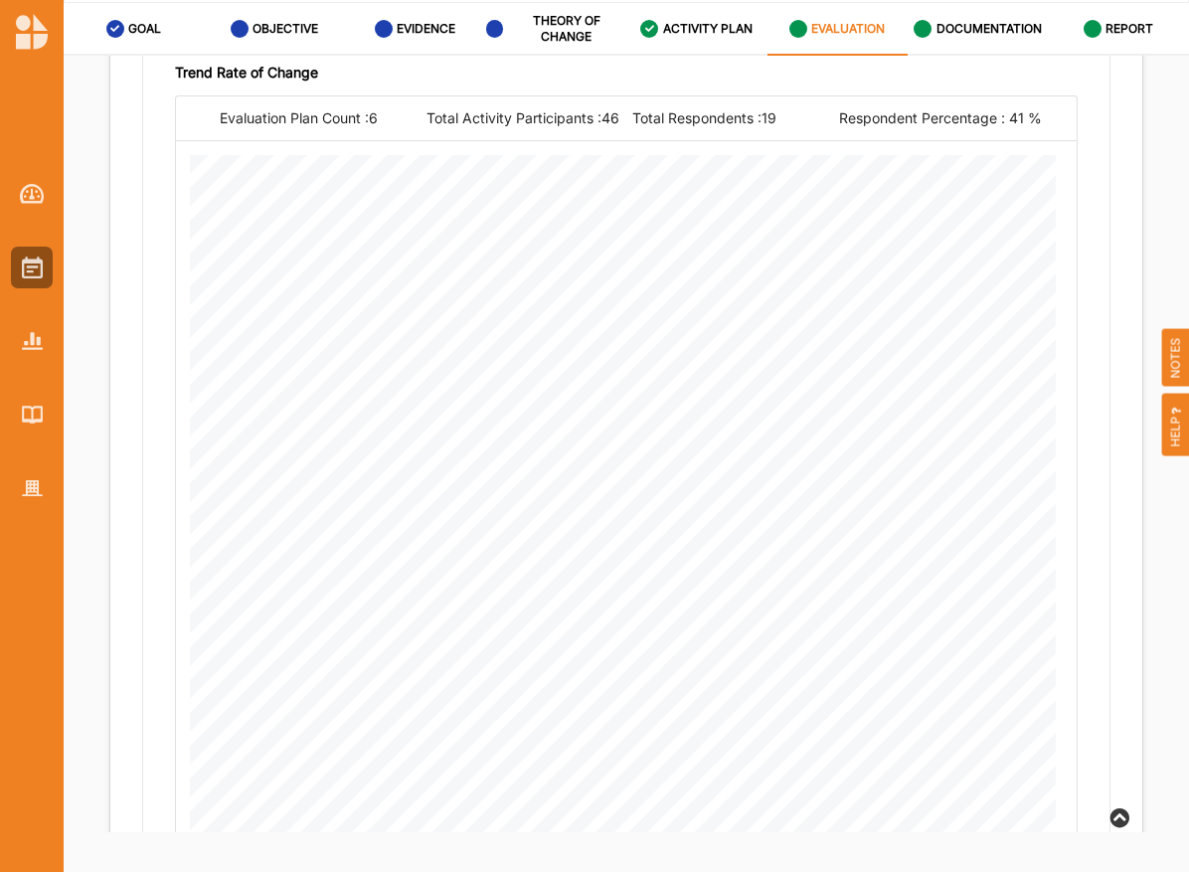
scroll to position [3082, 0]
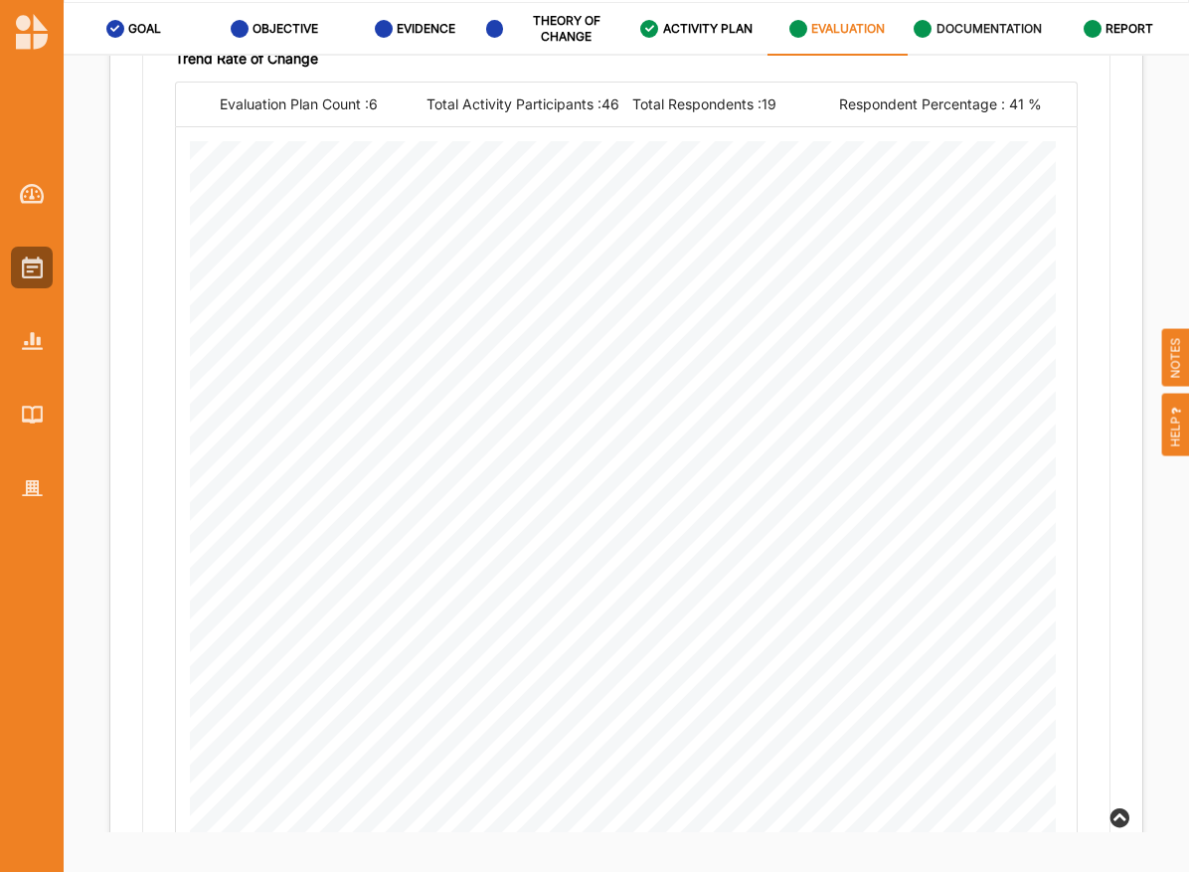
click at [968, 26] on label "DOCUMENTATION" at bounding box center [988, 29] width 105 height 16
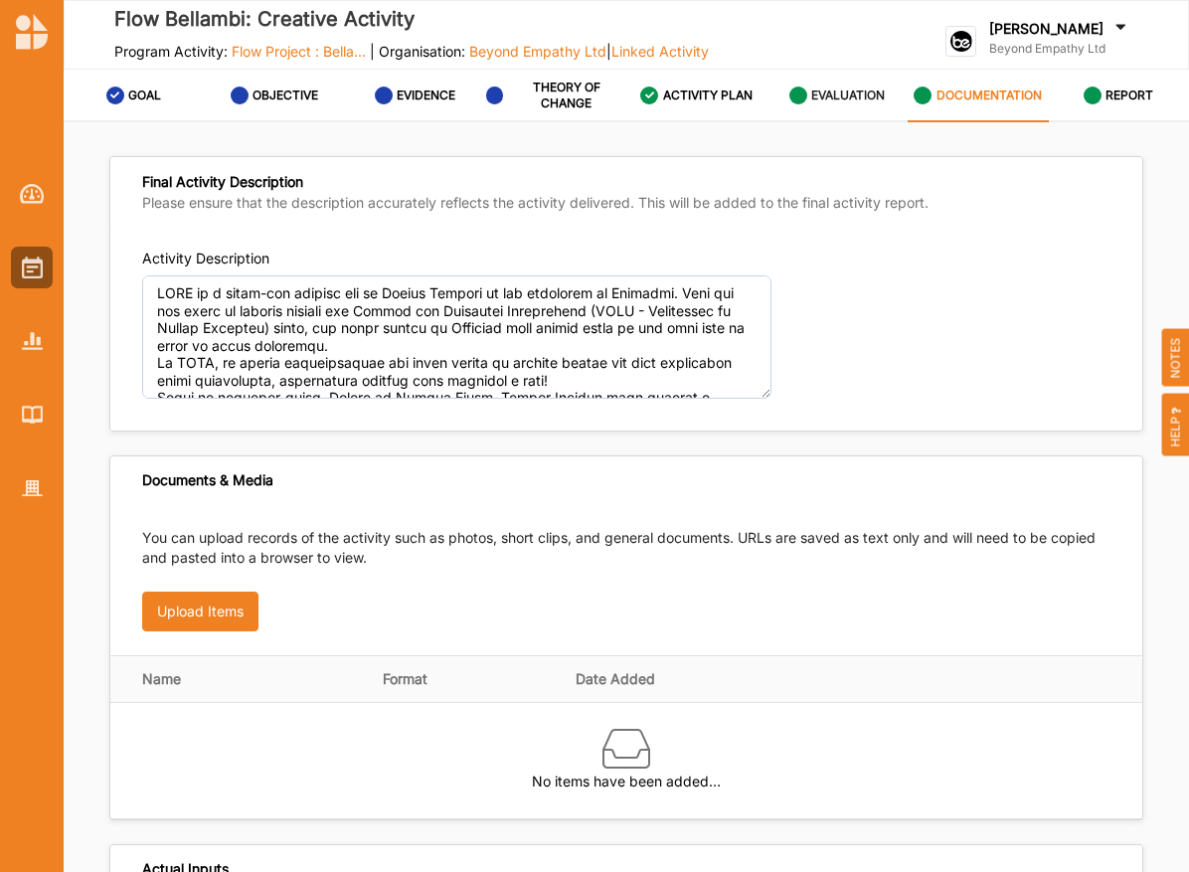
click at [841, 88] on label "EVALUATION" at bounding box center [848, 95] width 74 height 16
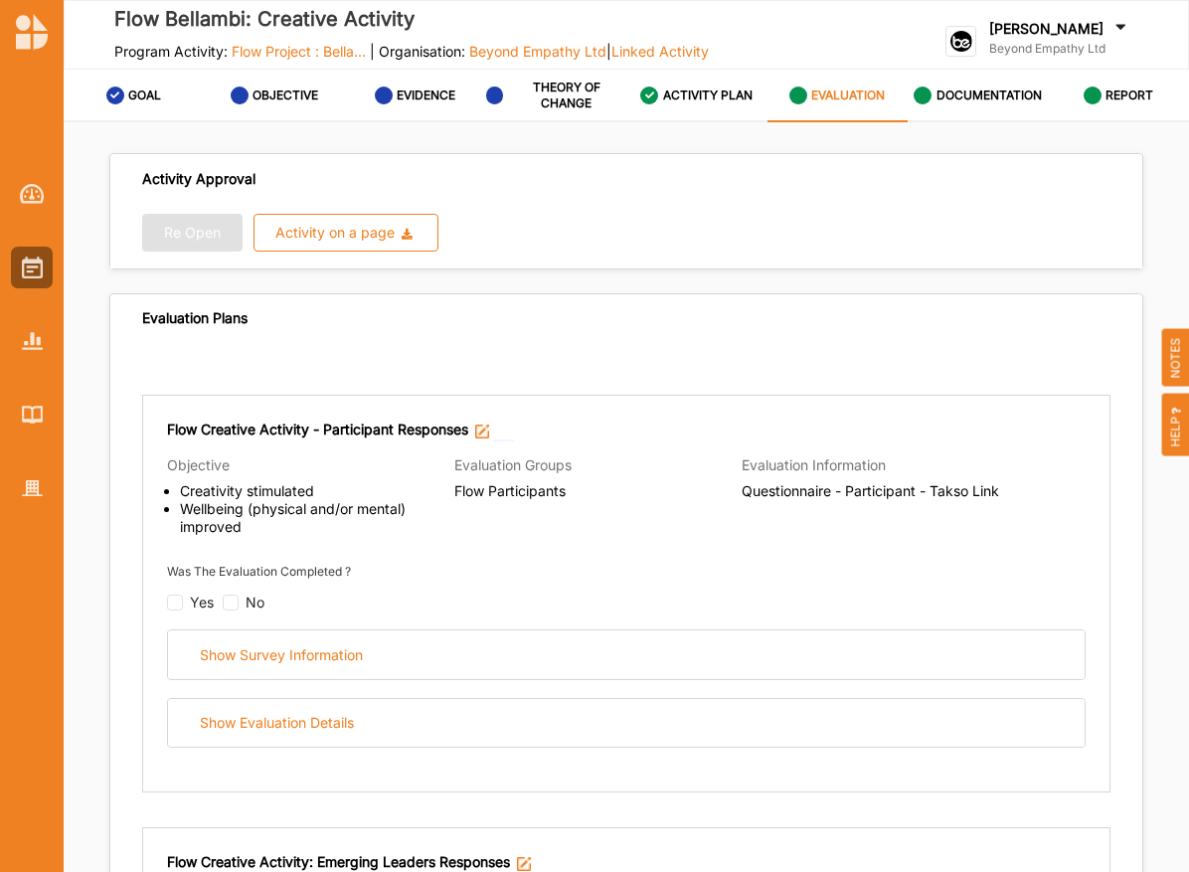
radio input "true"
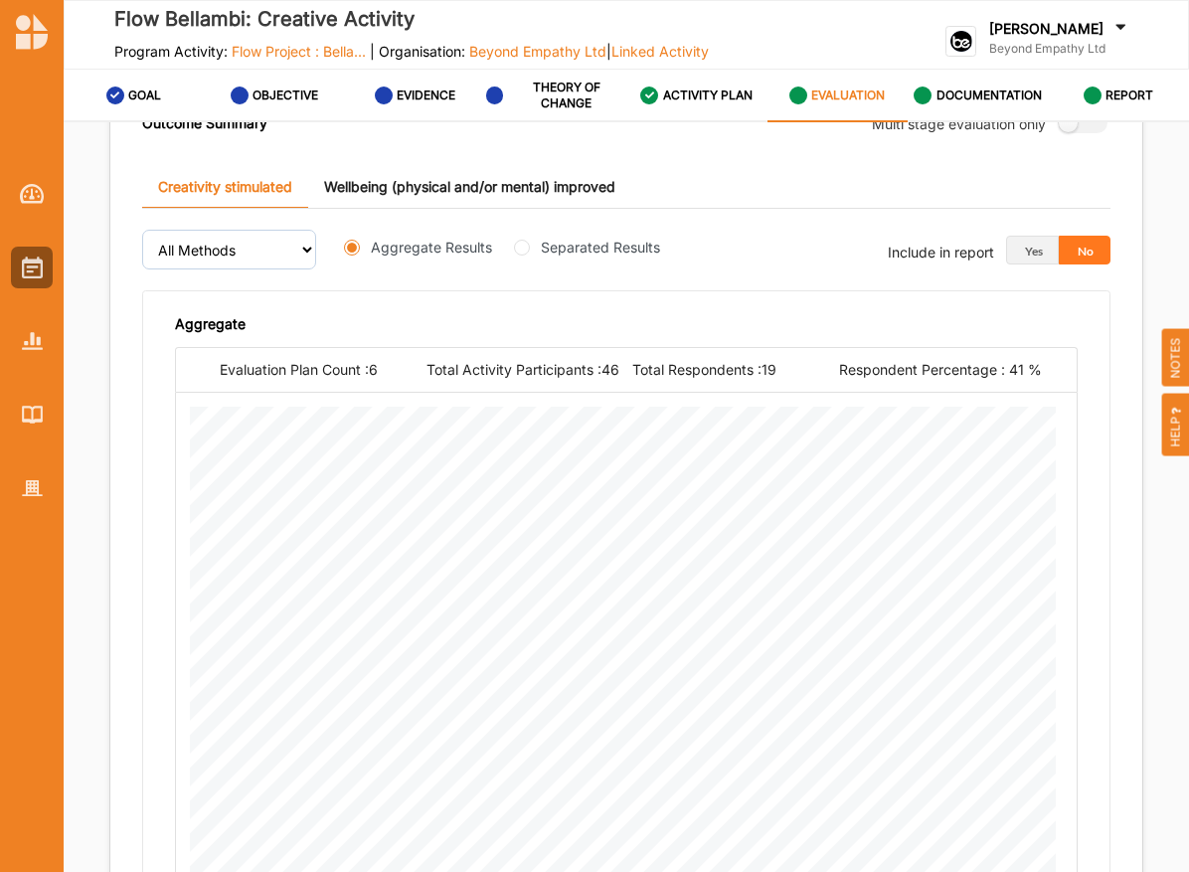
scroll to position [2810, 0]
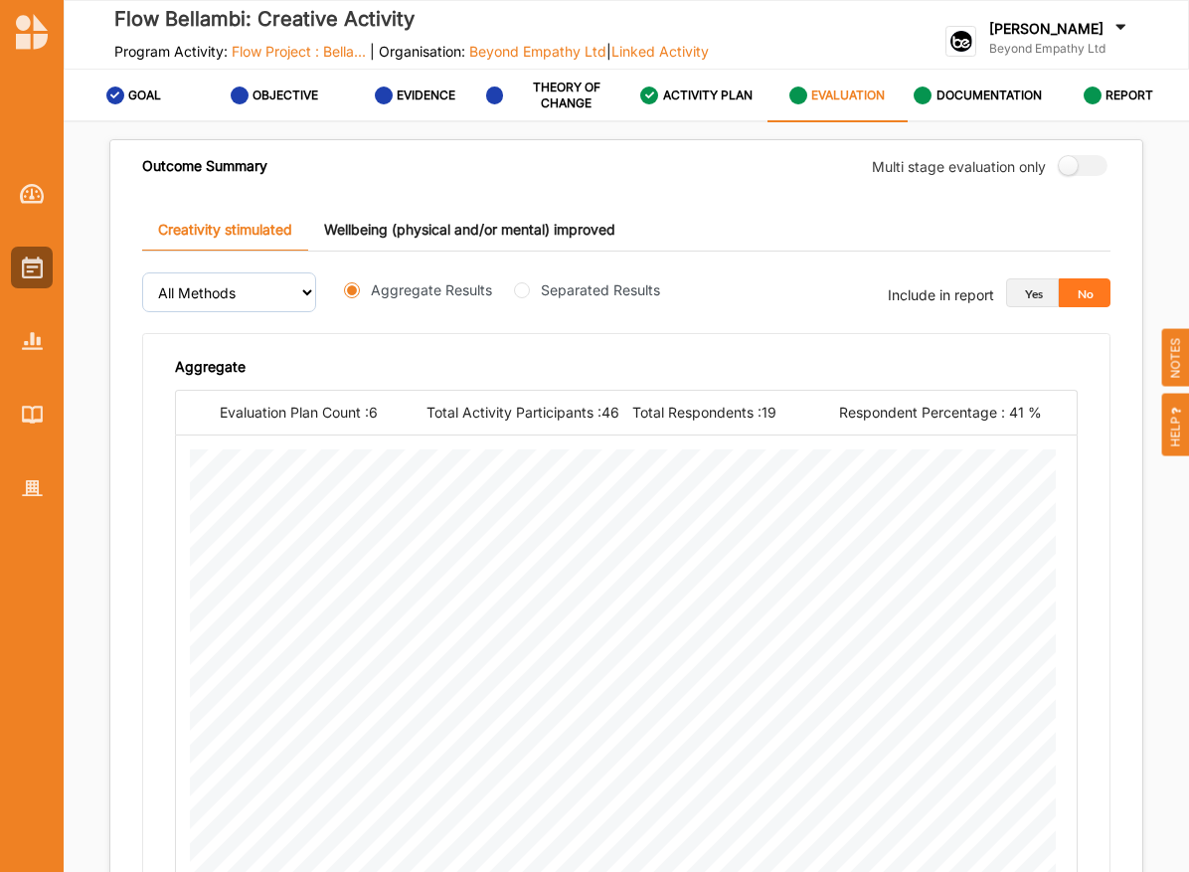
click at [1041, 278] on button "Yes" at bounding box center [1032, 293] width 53 height 30
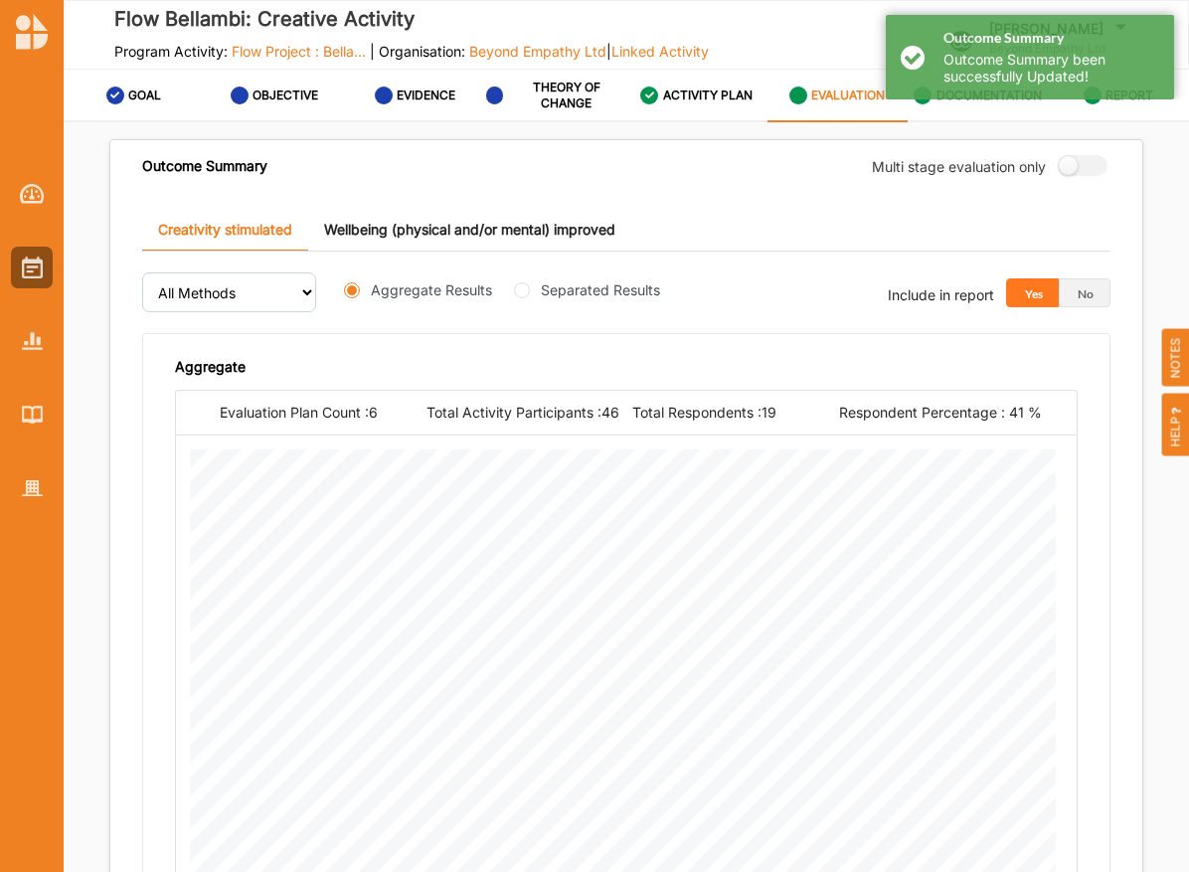
scroll to position [3271, 0]
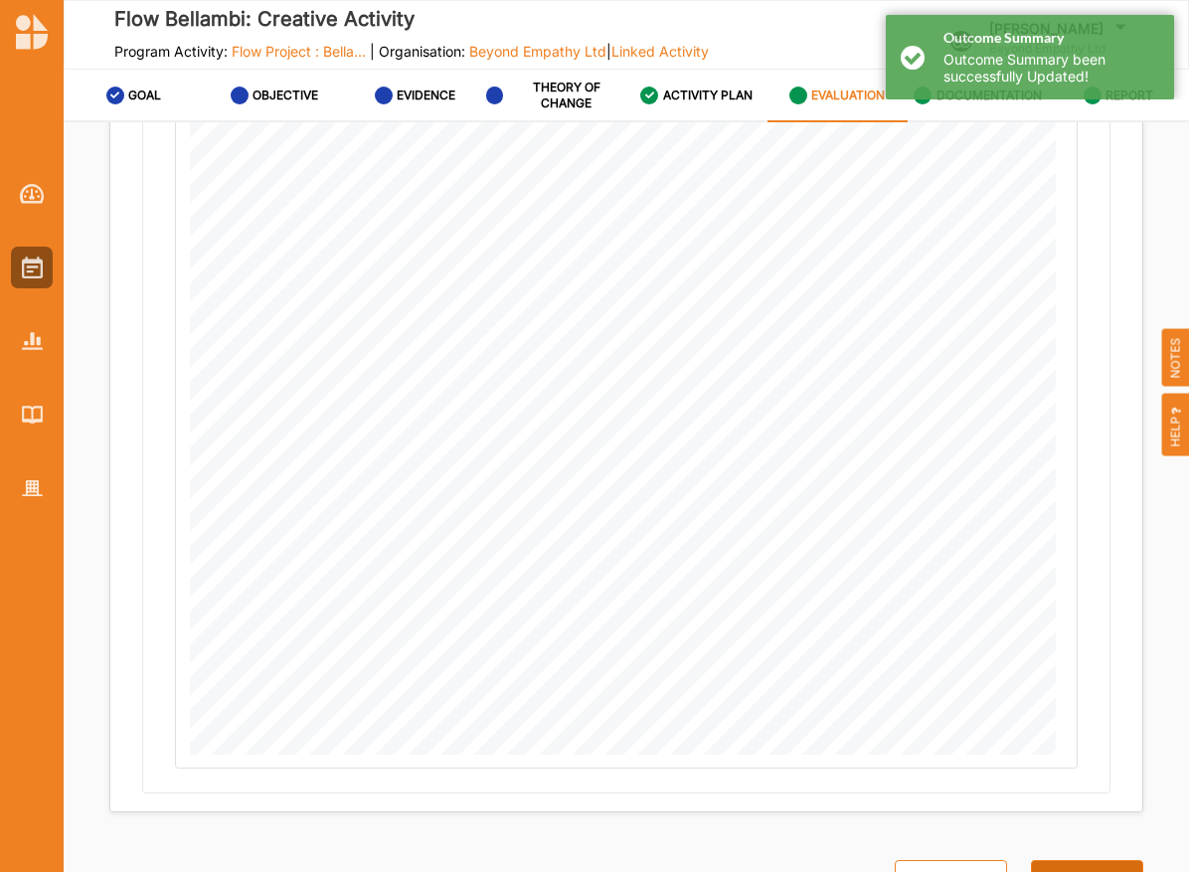
click at [1089, 869] on button "Next" at bounding box center [1087, 880] width 112 height 40
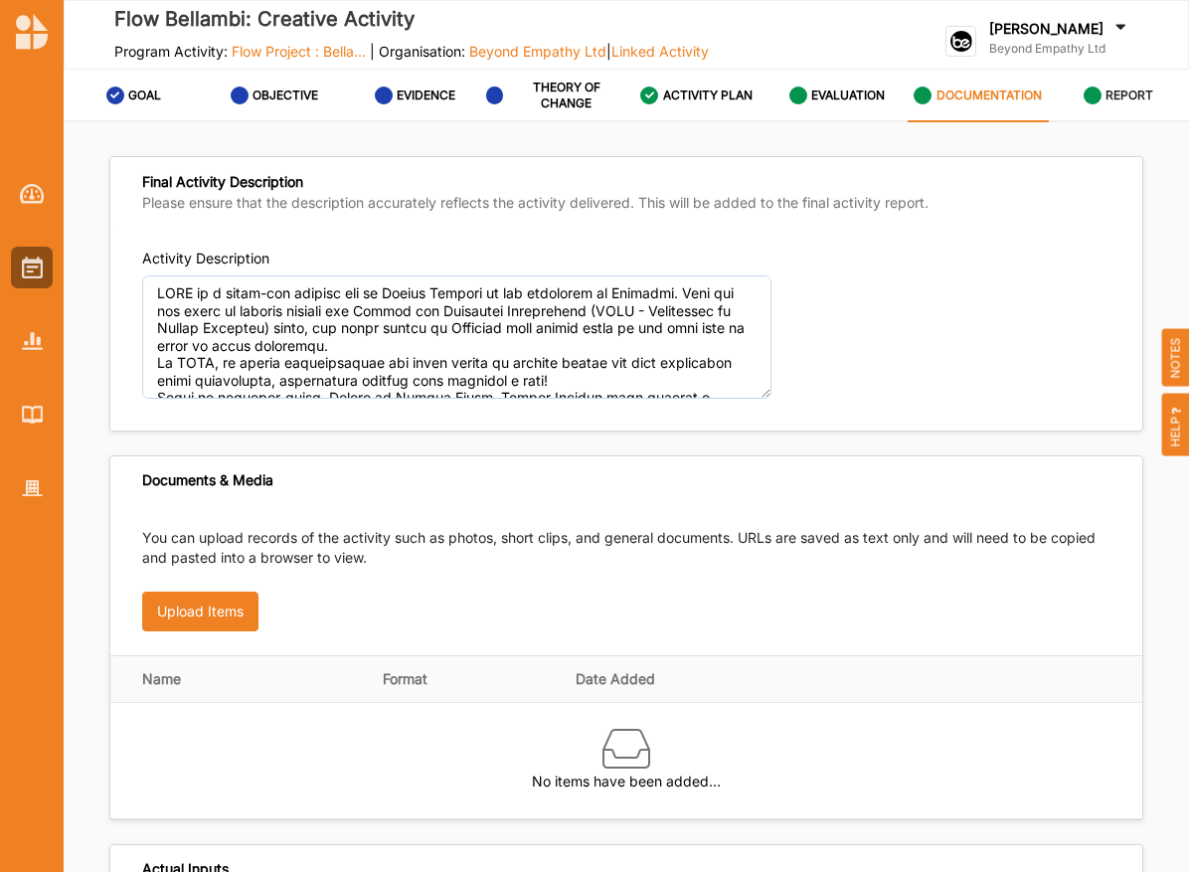
click at [1091, 104] on div "REPORT" at bounding box center [1118, 96] width 71 height 36
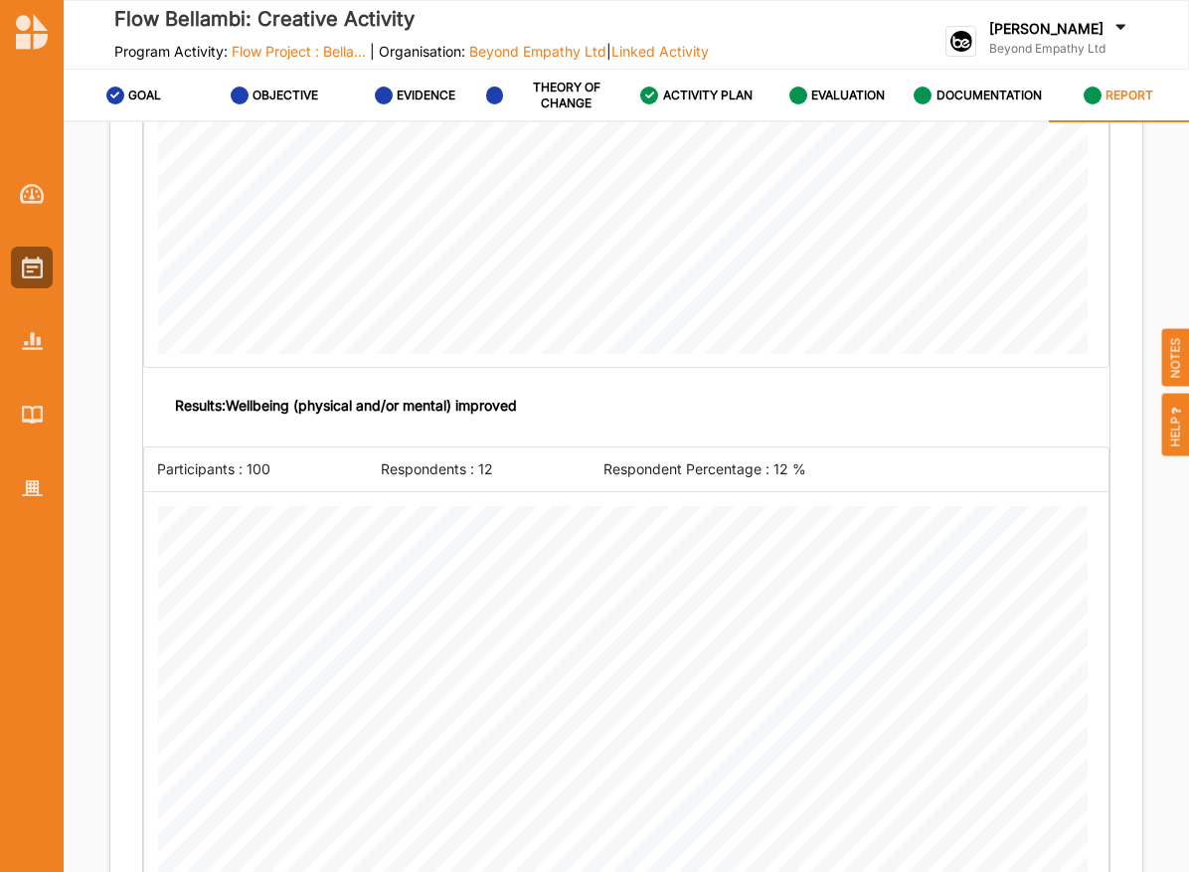
scroll to position [17058, 0]
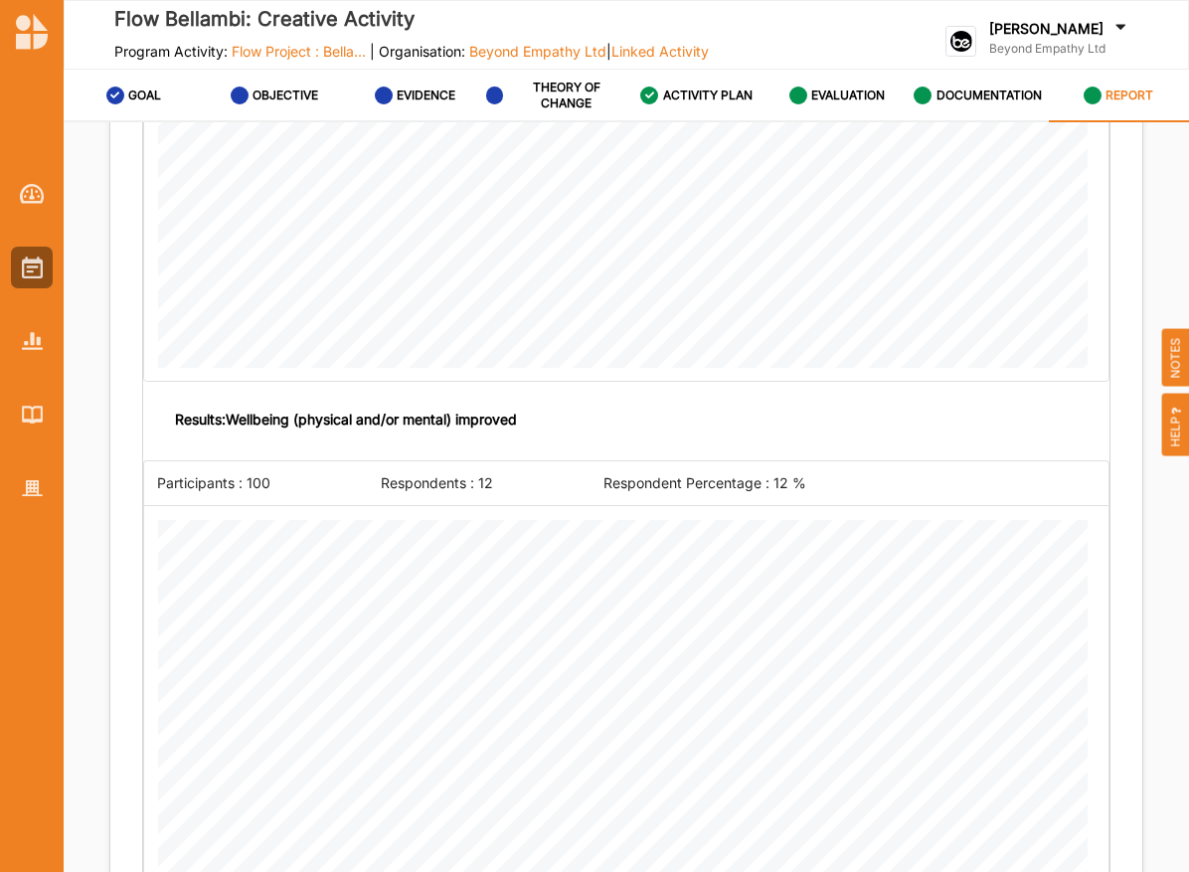
click at [385, 409] on label "Results: Wellbeing (physical and/or mental) improved" at bounding box center [346, 419] width 342 height 20
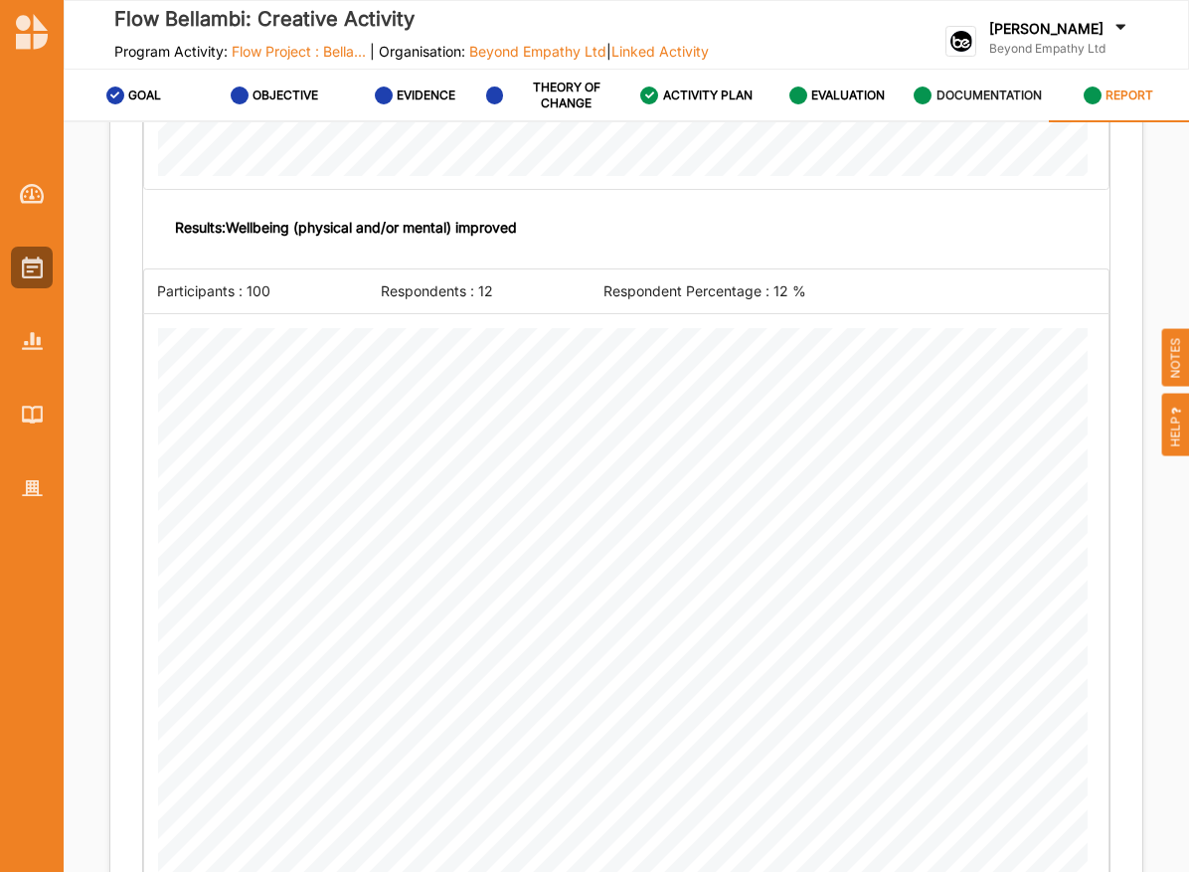
scroll to position [17253, 0]
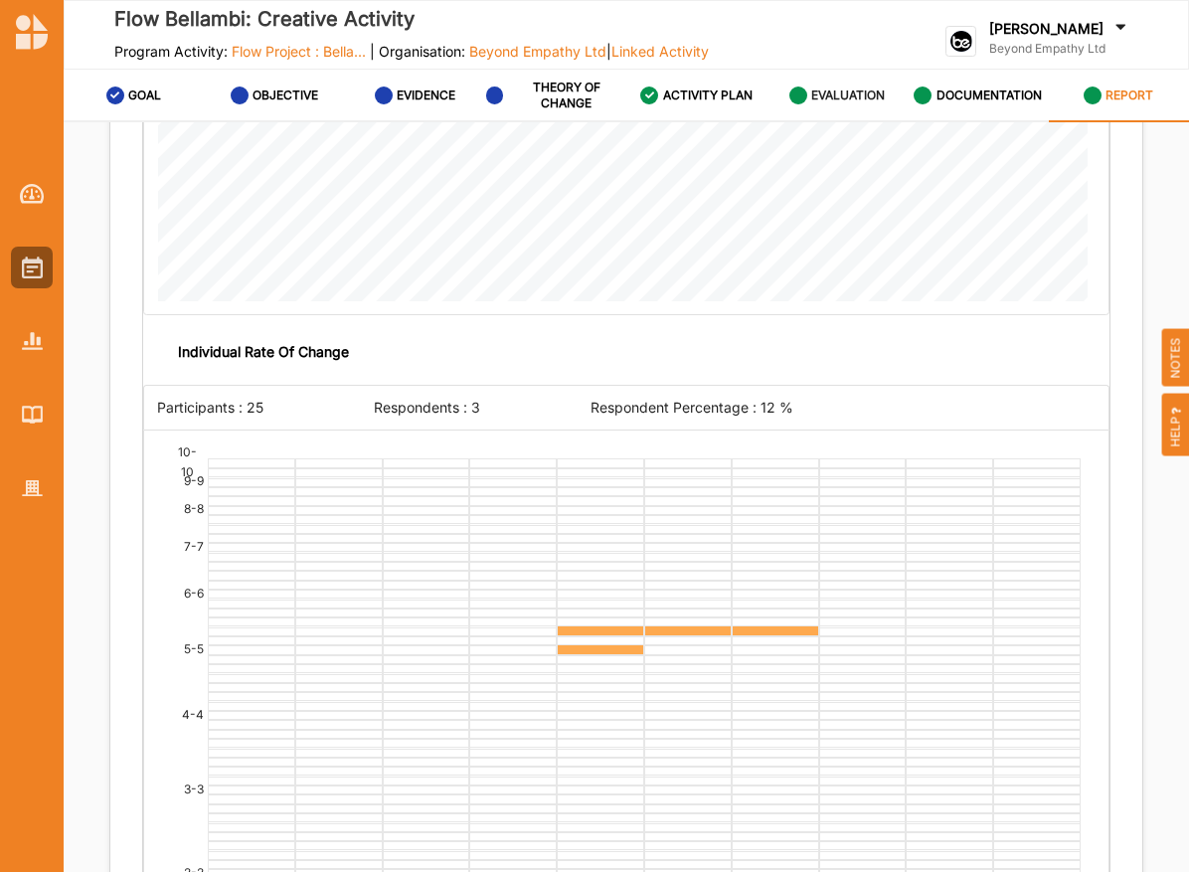
click at [829, 101] on div "EVALUATION" at bounding box center [837, 96] width 96 height 36
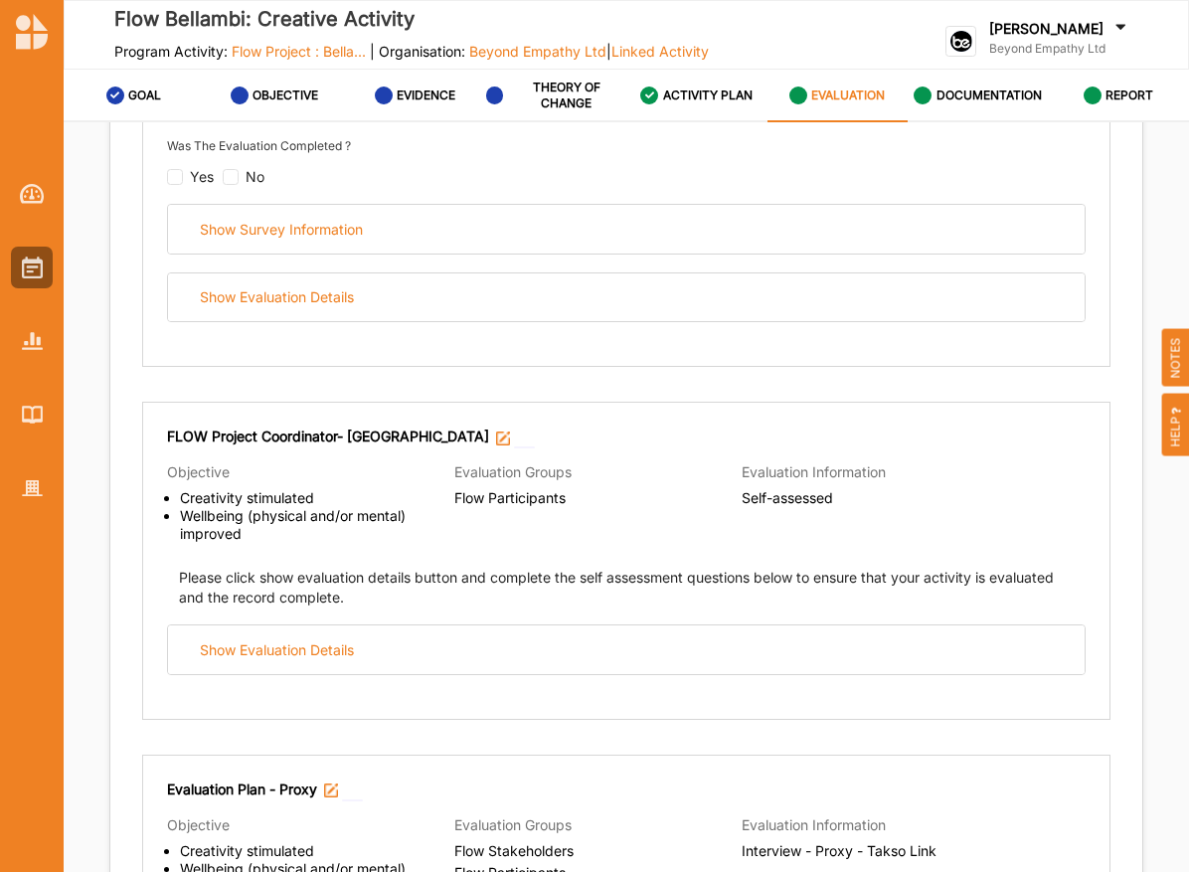
scroll to position [1744, 0]
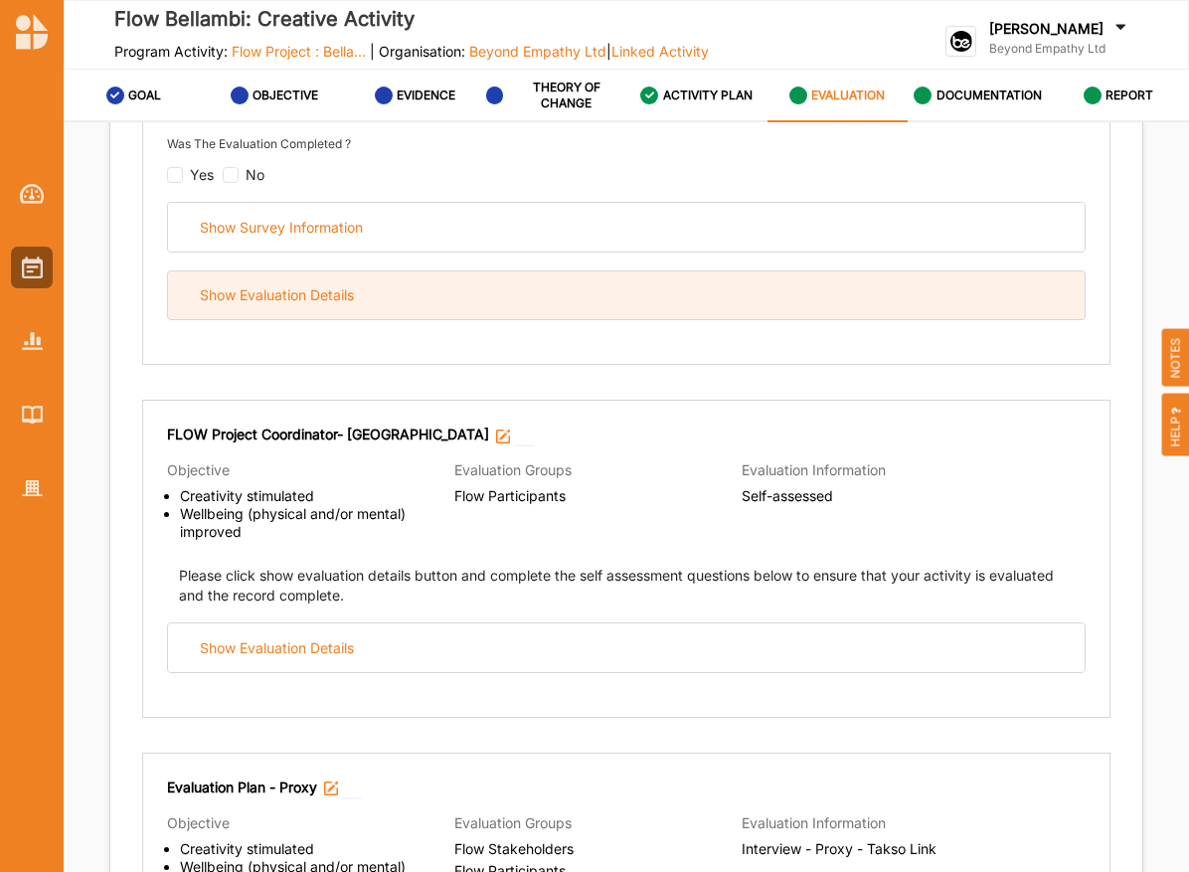
click at [511, 298] on div "Show Evaluation Details" at bounding box center [626, 295] width 916 height 49
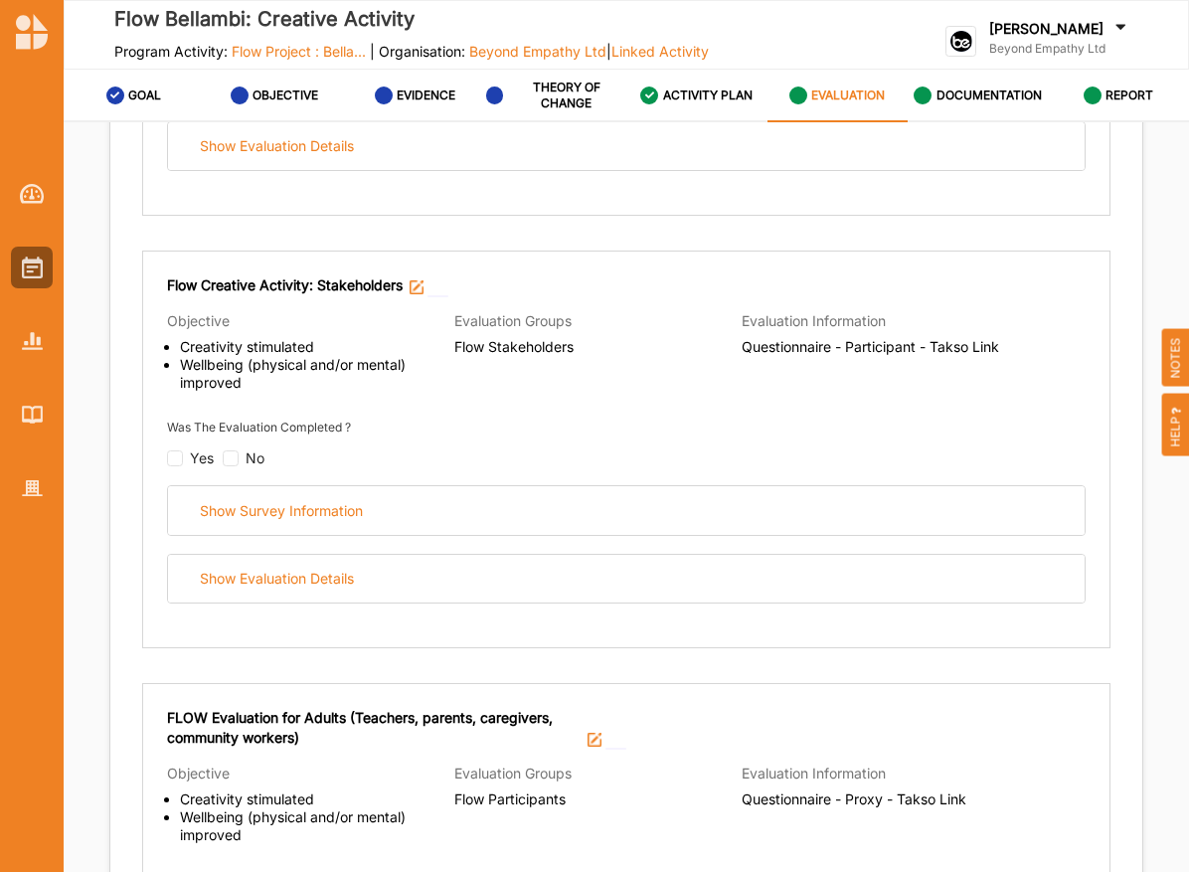
scroll to position [1005, 0]
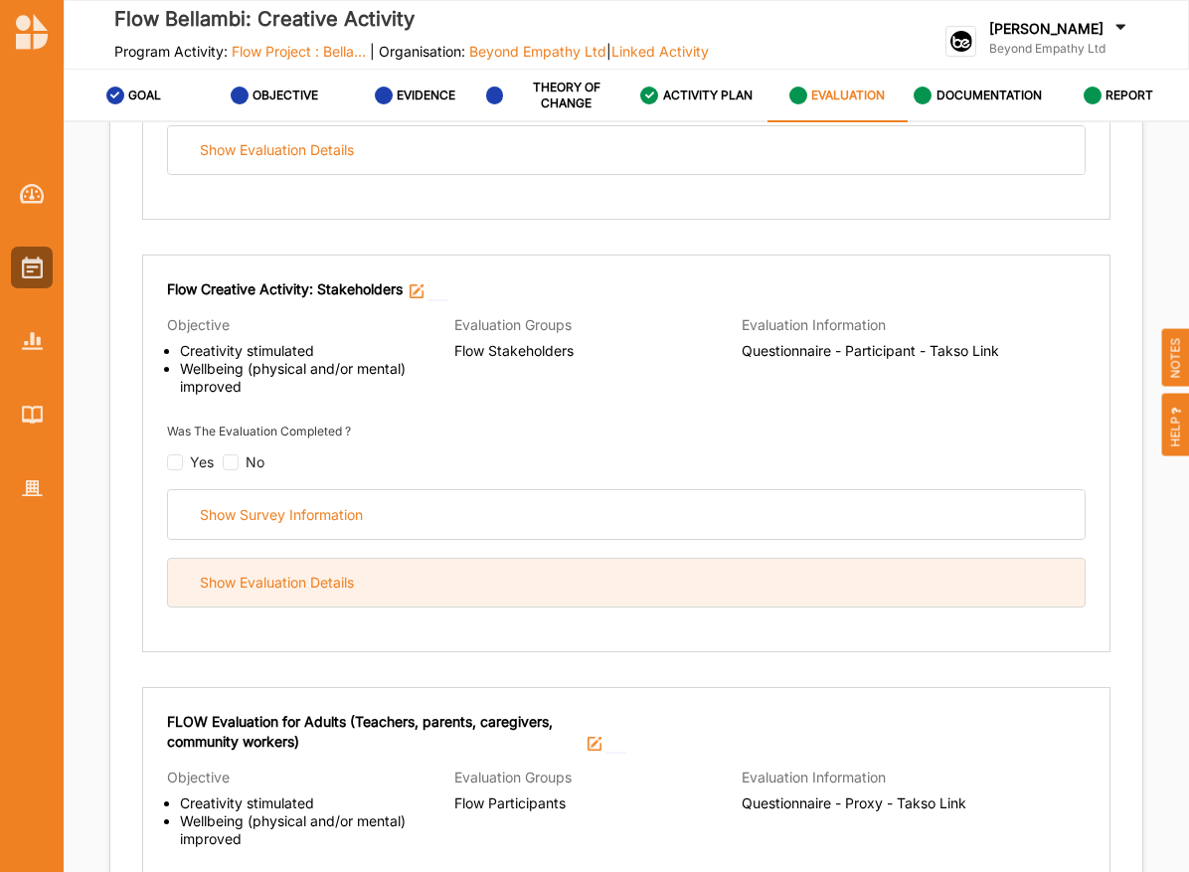
click at [600, 574] on div "Show Evaluation Details" at bounding box center [626, 582] width 916 height 49
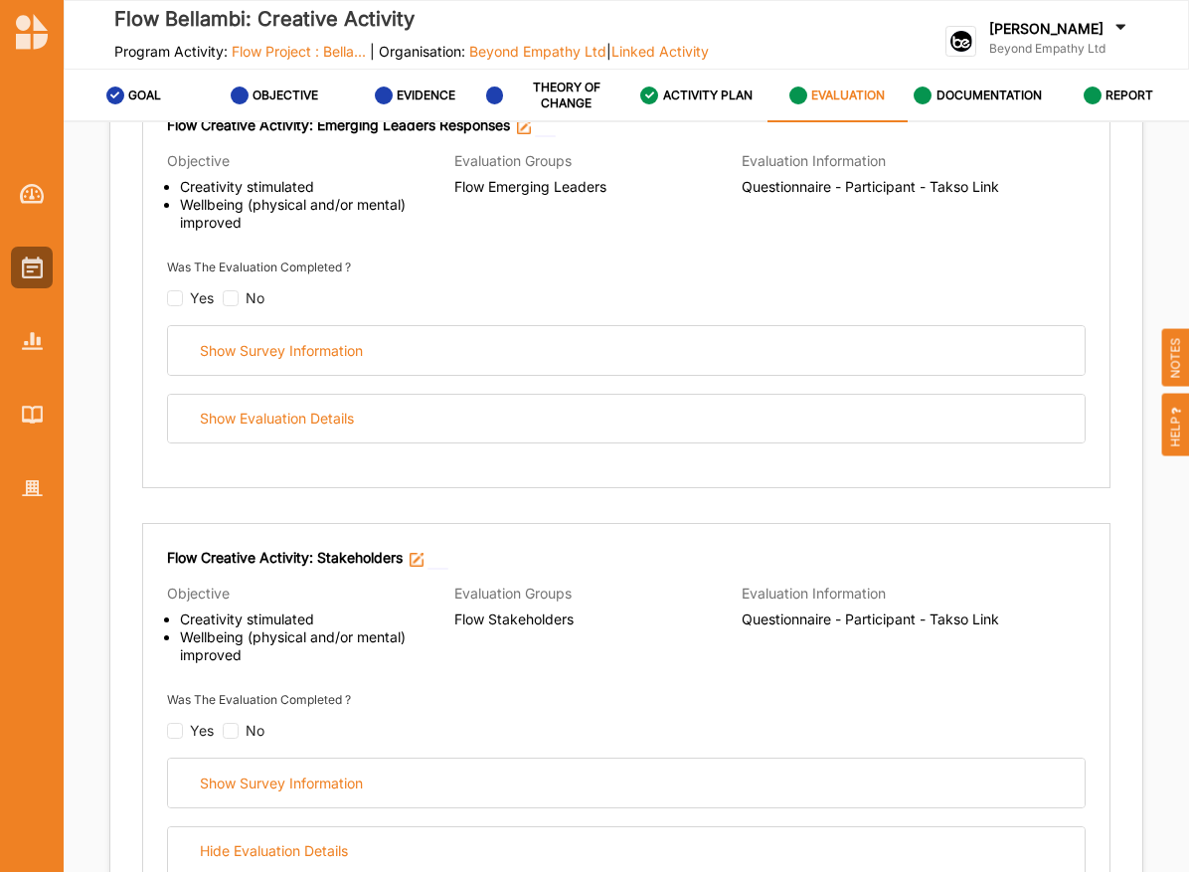
scroll to position [733, 0]
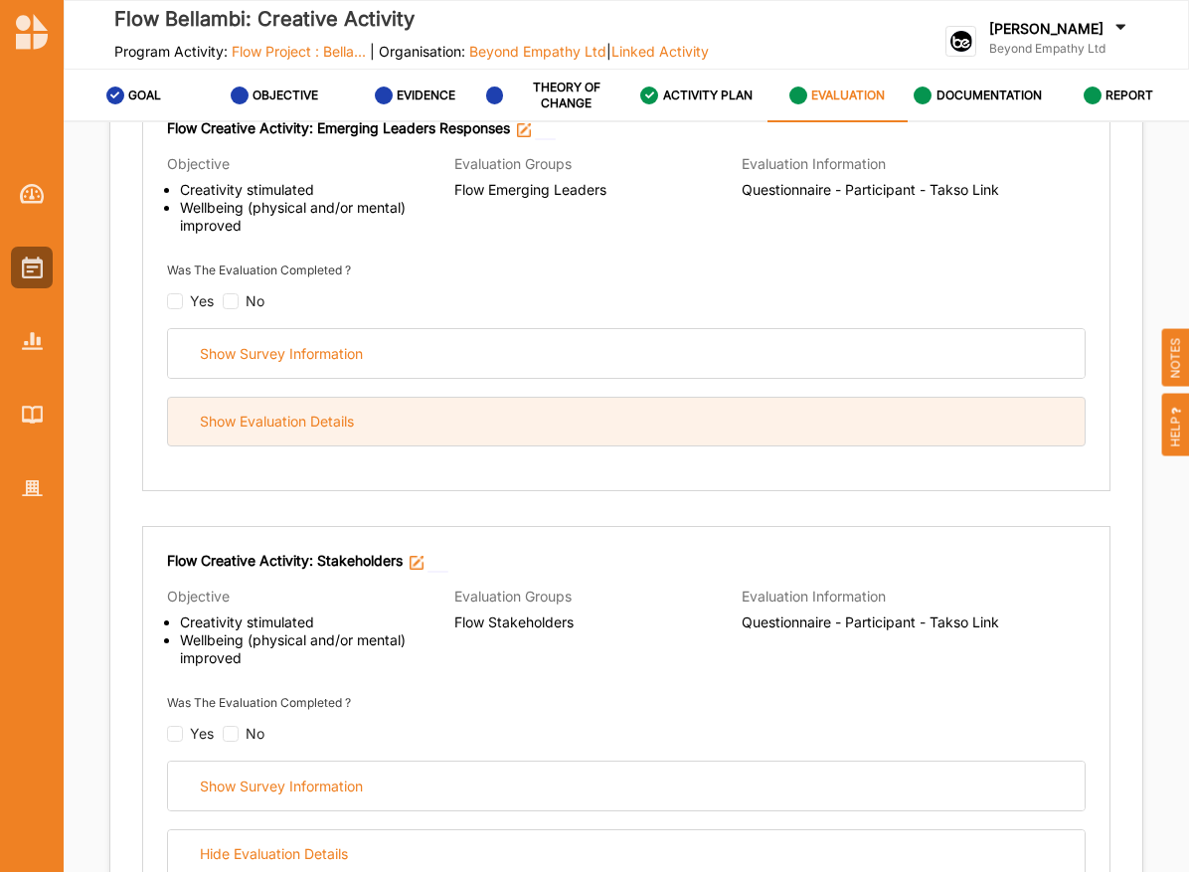
click at [507, 420] on div "Show Evaluation Details" at bounding box center [626, 421] width 916 height 49
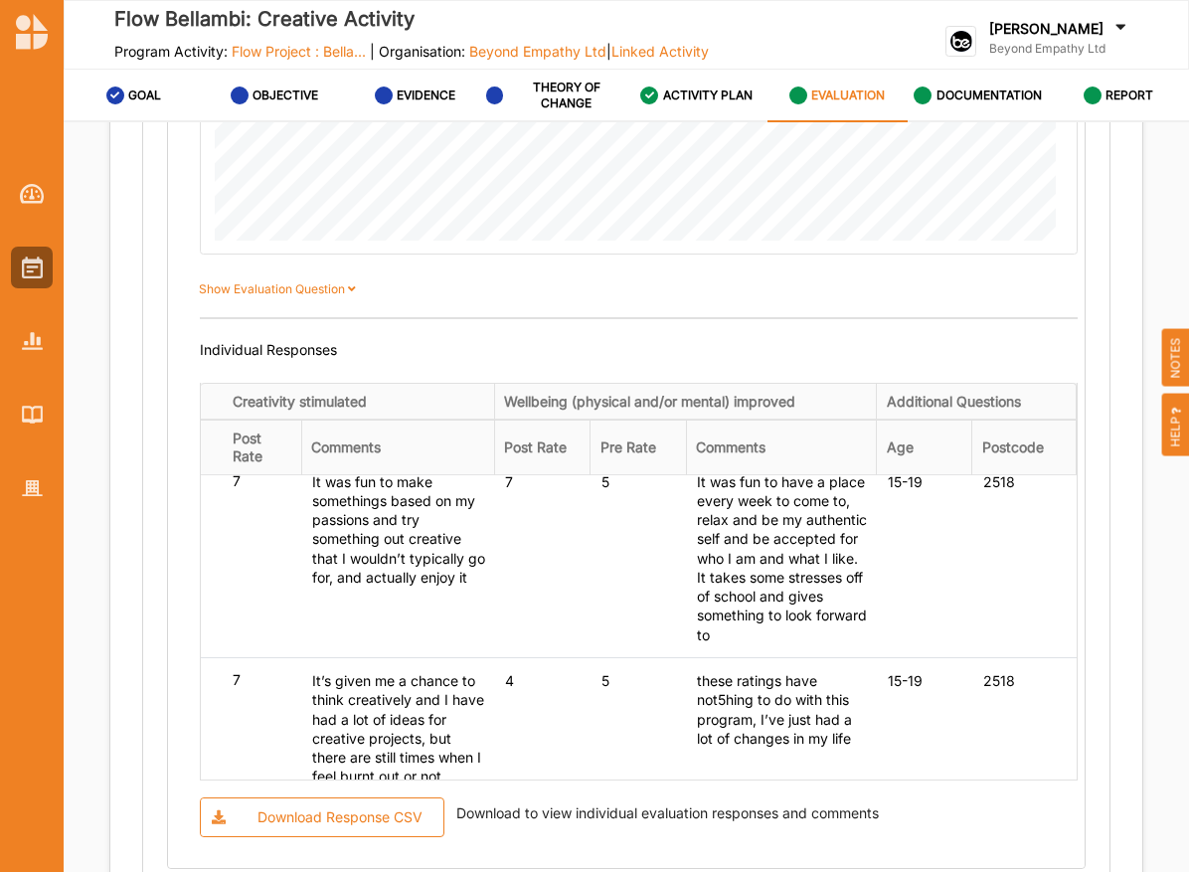
scroll to position [241, 0]
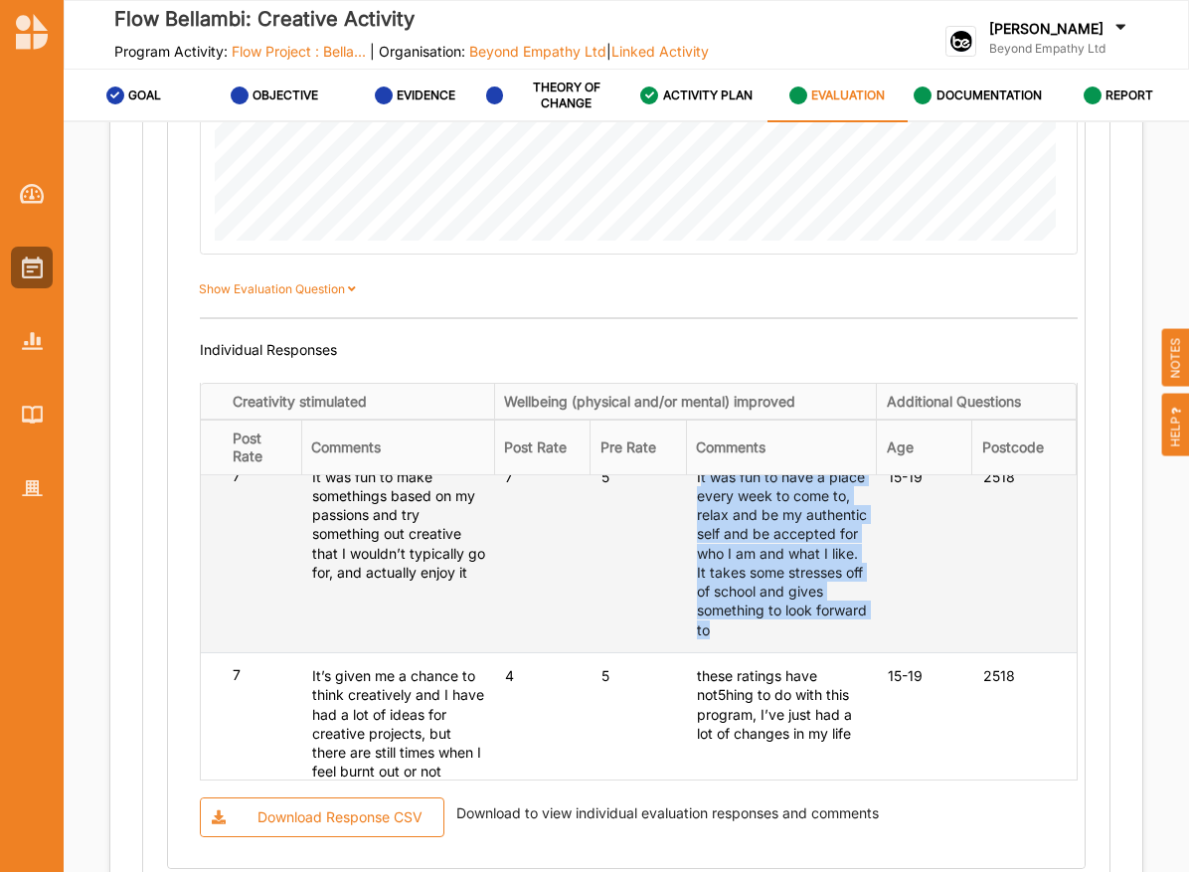
drag, startPoint x: 772, startPoint y: 634, endPoint x: 688, endPoint y: 475, distance: 180.0
click at [487, 248] on div "It was fun to have a place every week to come to, relax and be my authentic sel…" at bounding box center [399, 248] width 175 height 0
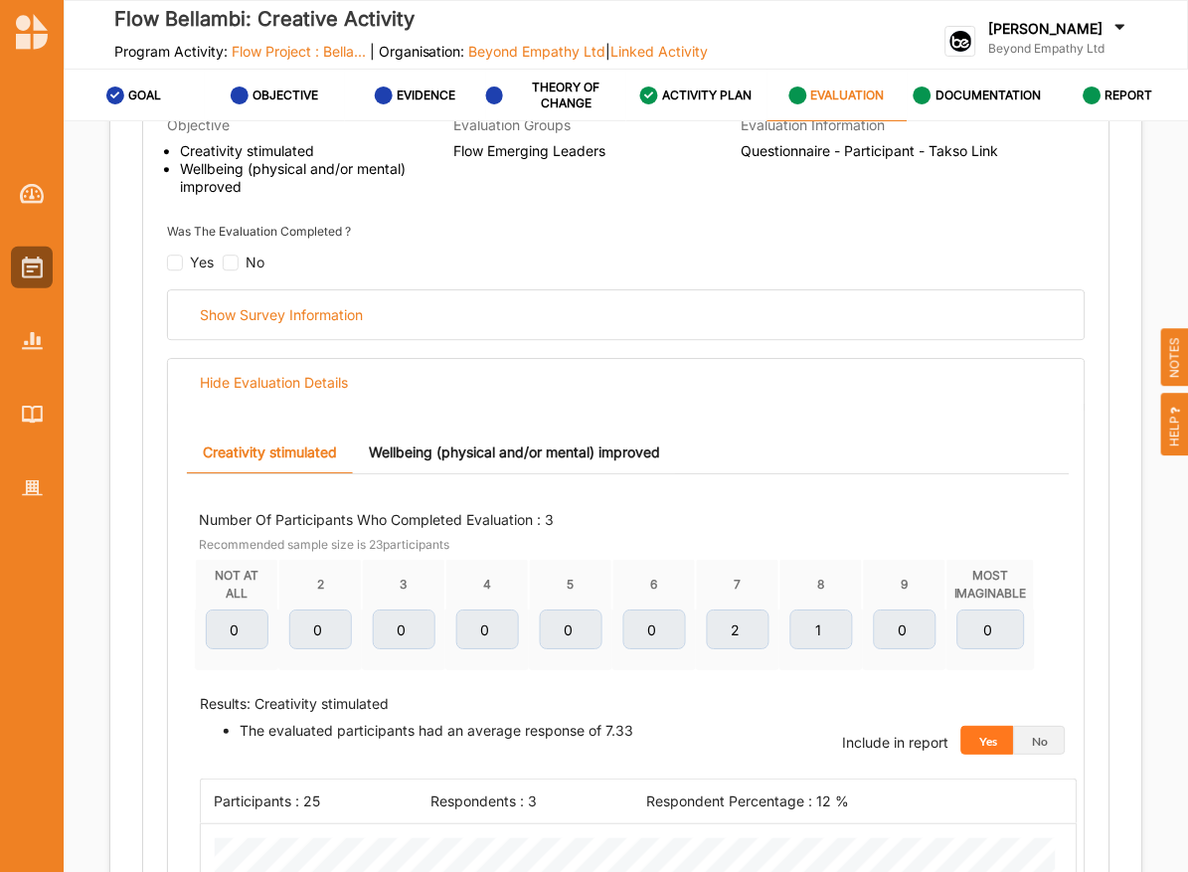
scroll to position [747, 0]
